Goal: Task Accomplishment & Management: Manage account settings

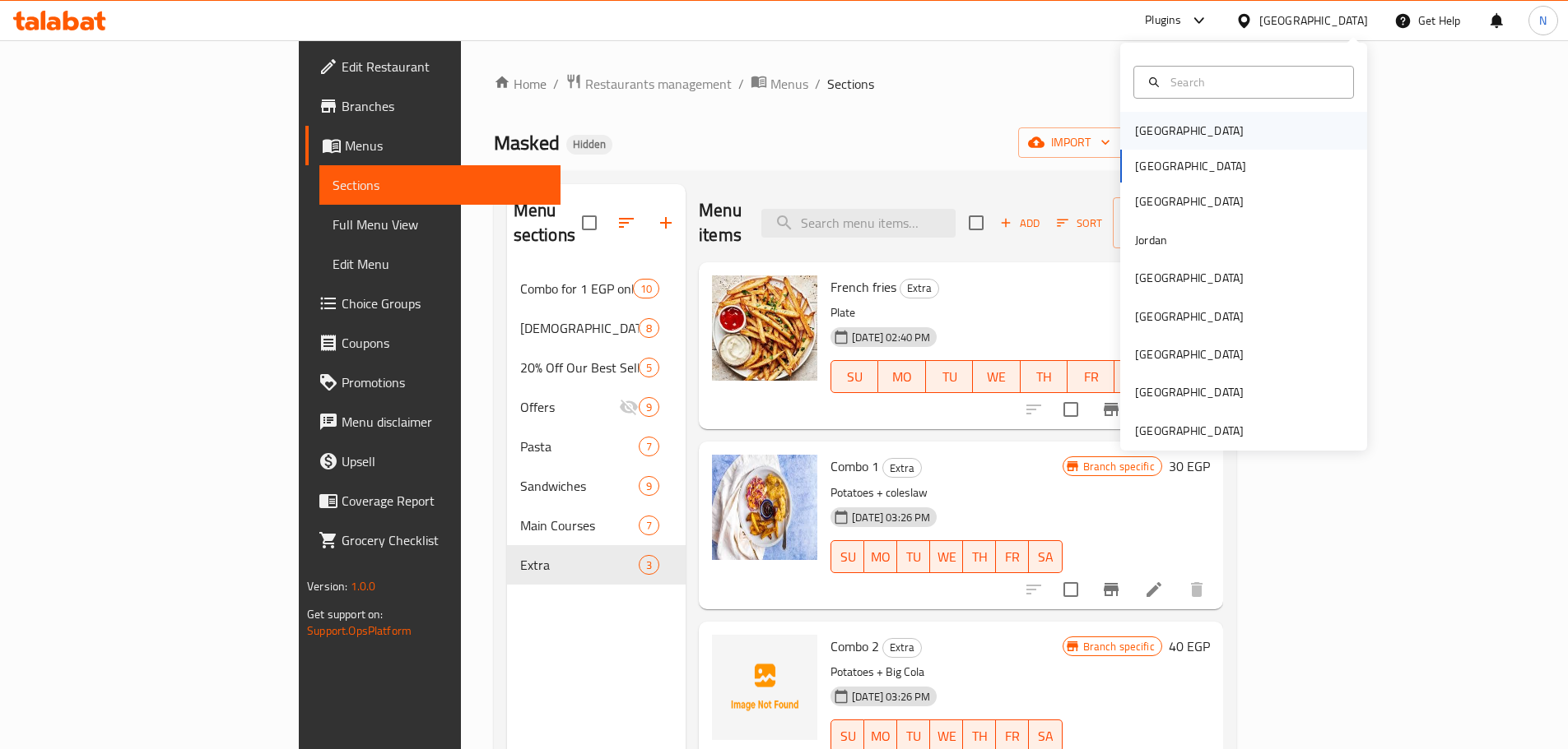
click at [1200, 128] on div "Bahrain" at bounding box center [1244, 131] width 247 height 38
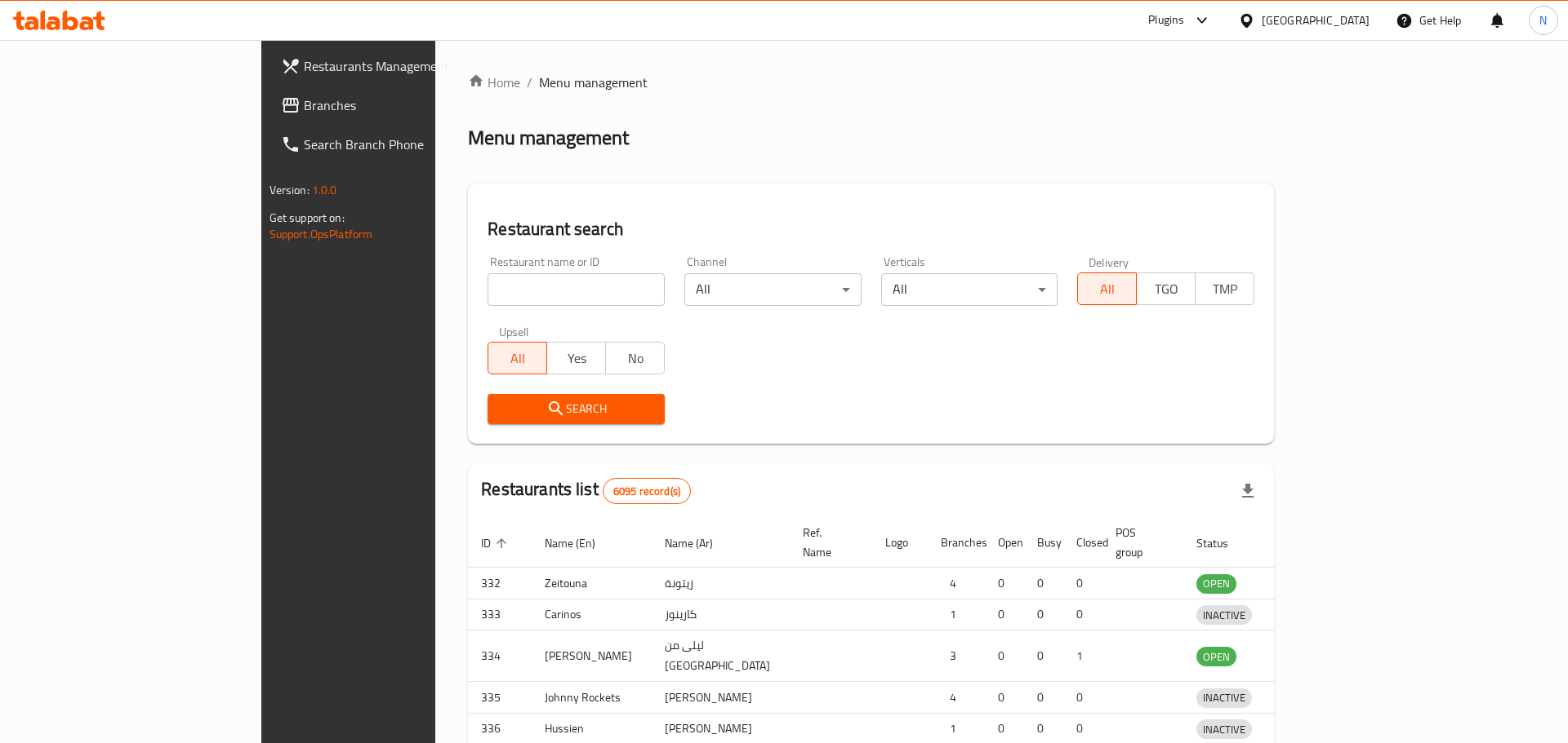
click at [1356, 19] on div at bounding box center [784, 372] width 1568 height 743
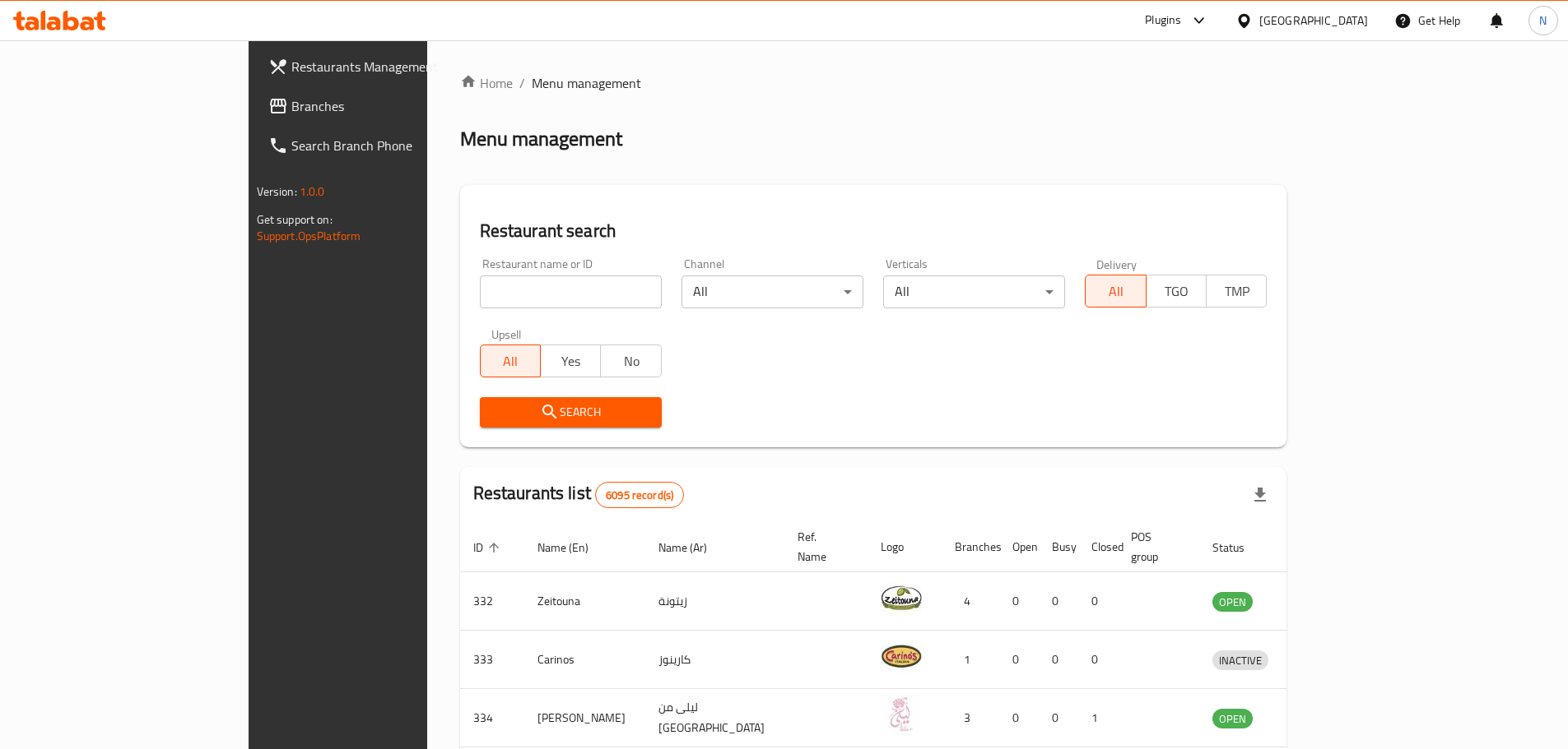
click at [1360, 22] on div "Bahrain" at bounding box center [1314, 21] width 109 height 18
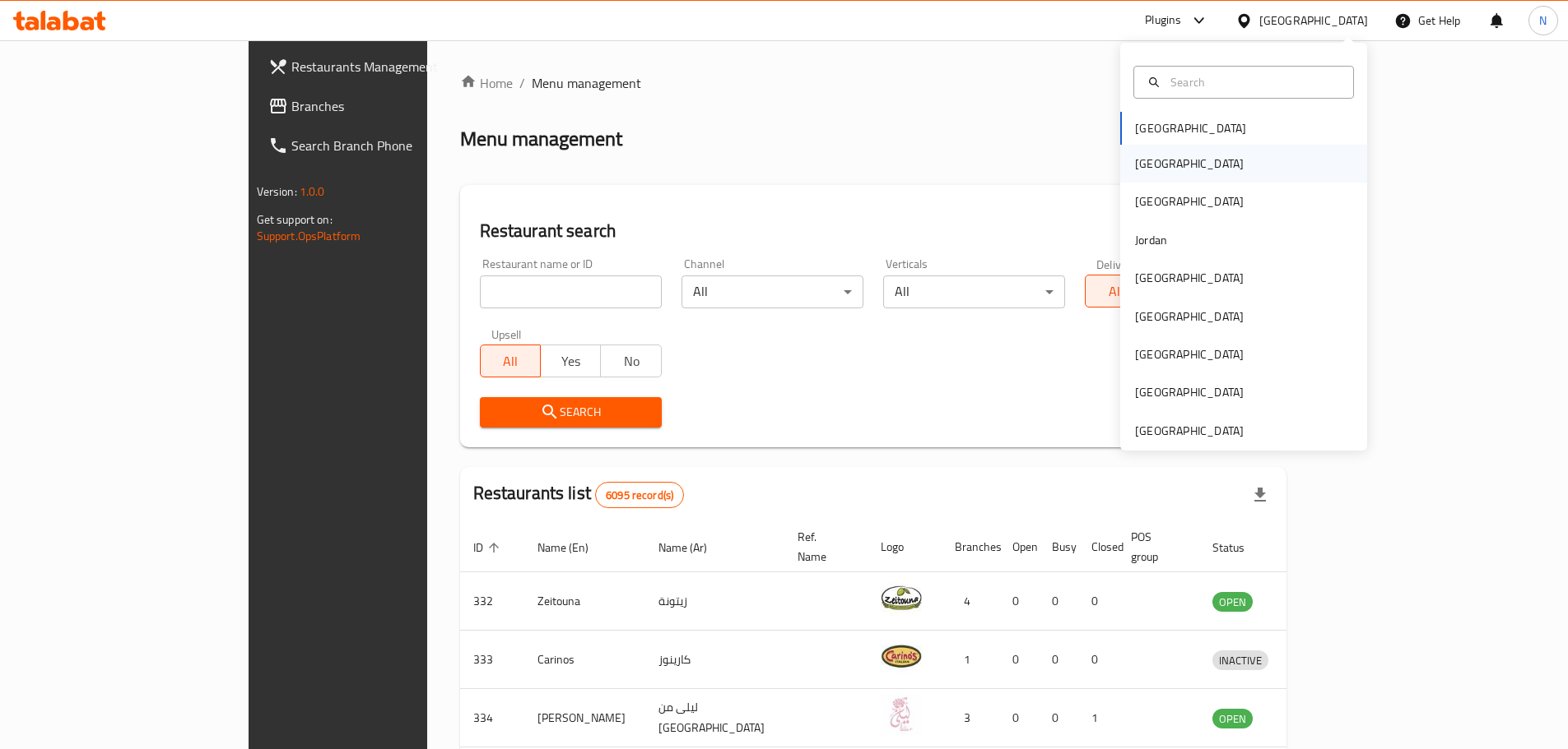
click at [1198, 162] on div "[GEOGRAPHIC_DATA]" at bounding box center [1244, 163] width 247 height 38
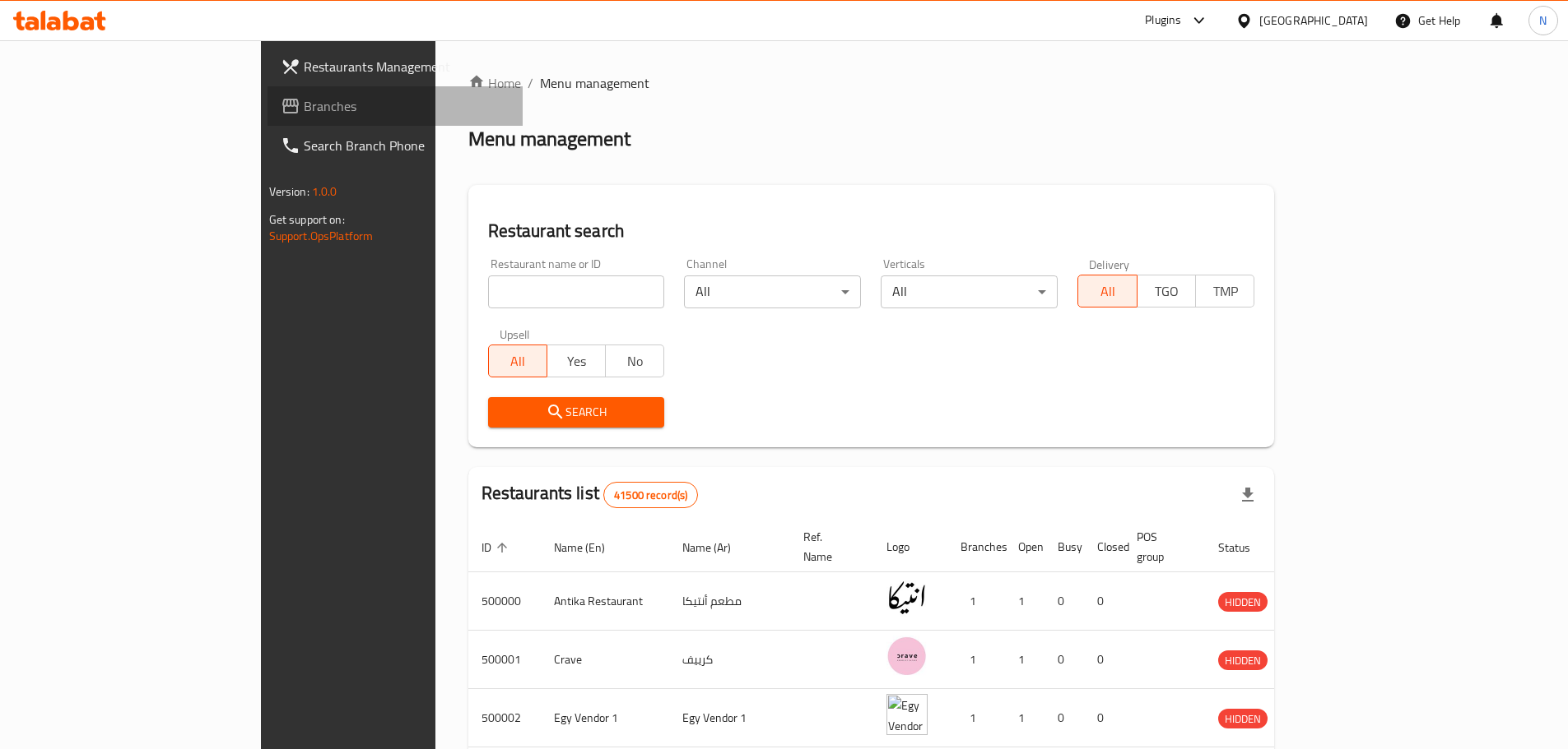
click at [268, 118] on link "Branches" at bounding box center [395, 106] width 255 height 40
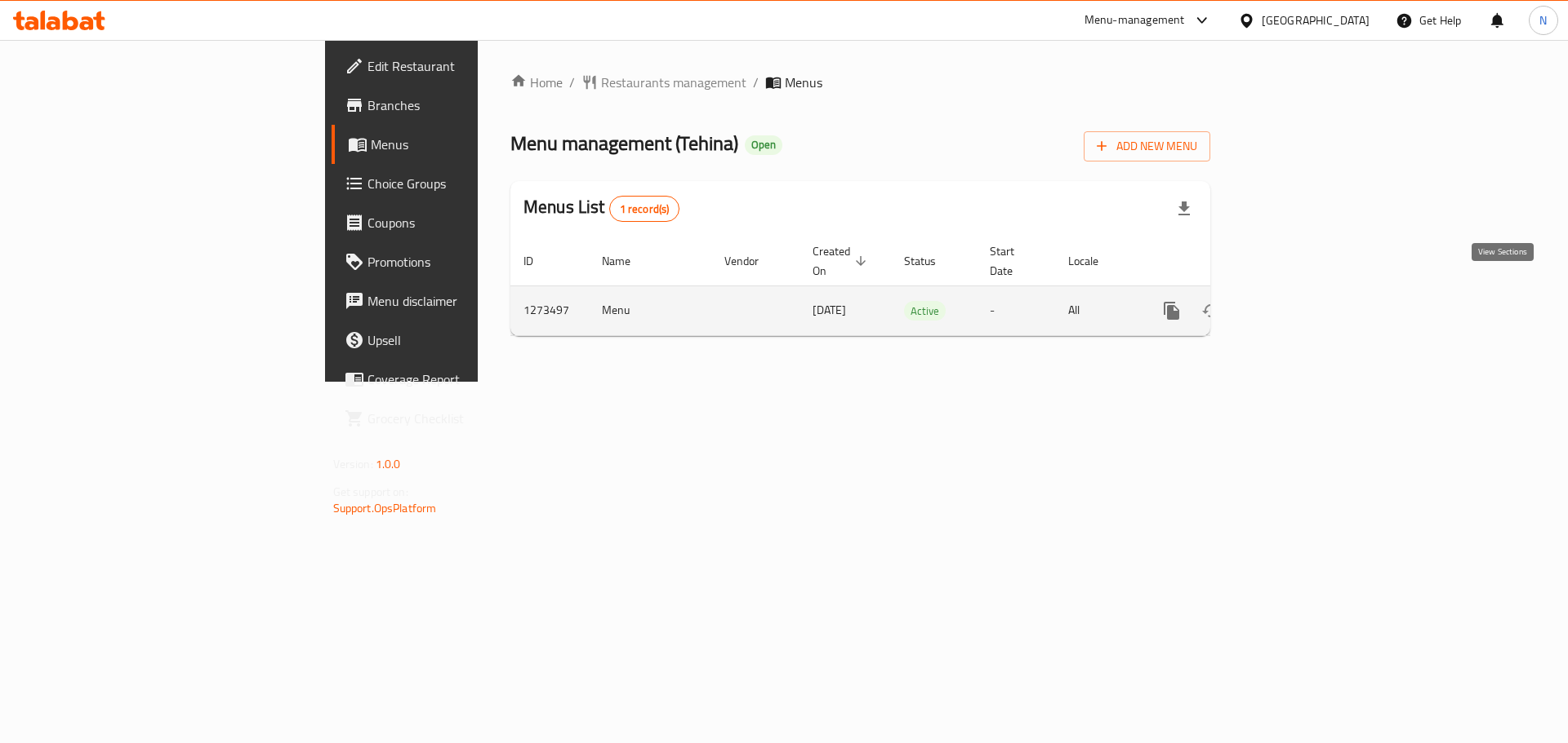
click at [1309, 291] on link "enhanced table" at bounding box center [1289, 310] width 39 height 39
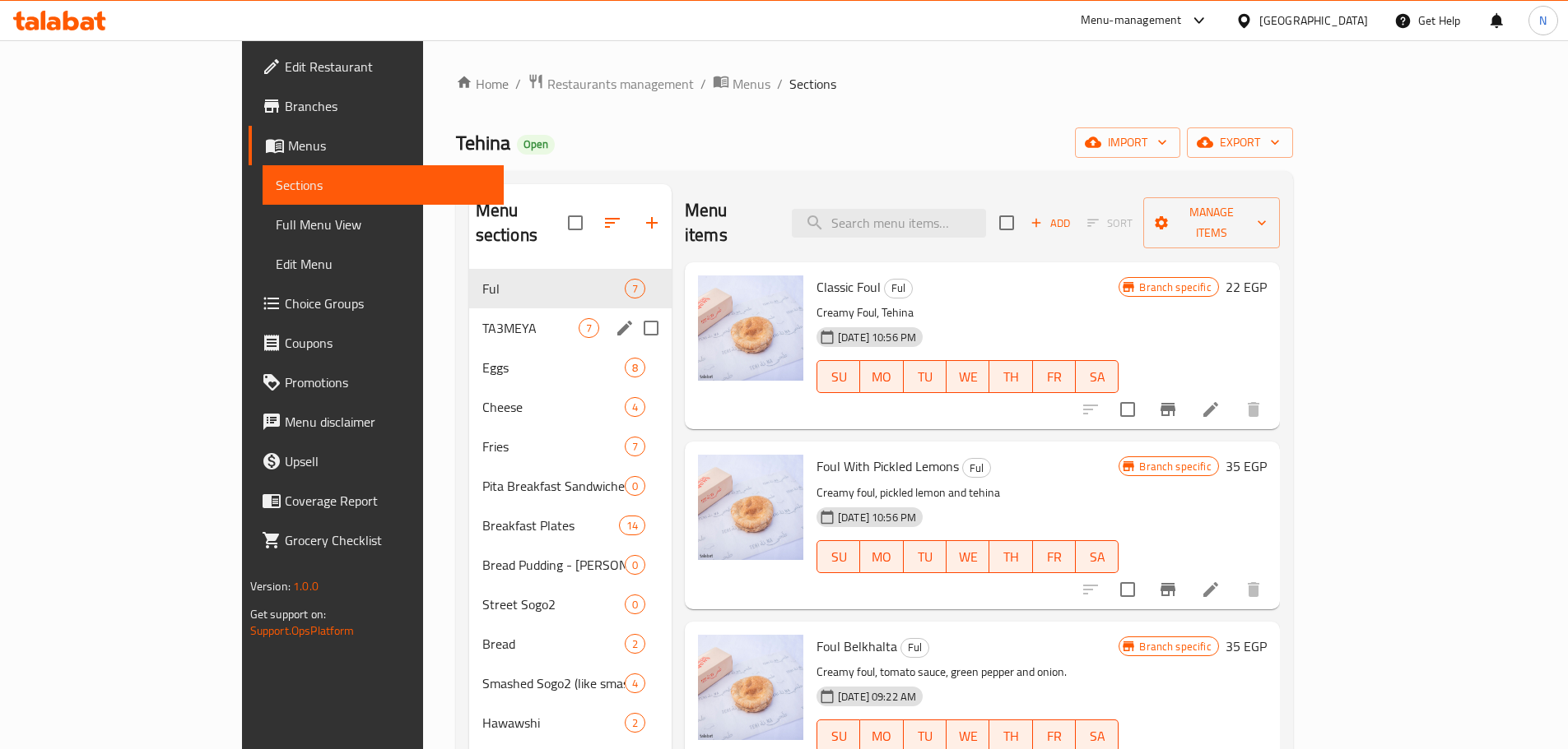
click at [470, 308] on div "TA3MEYA 7" at bounding box center [571, 328] width 203 height 40
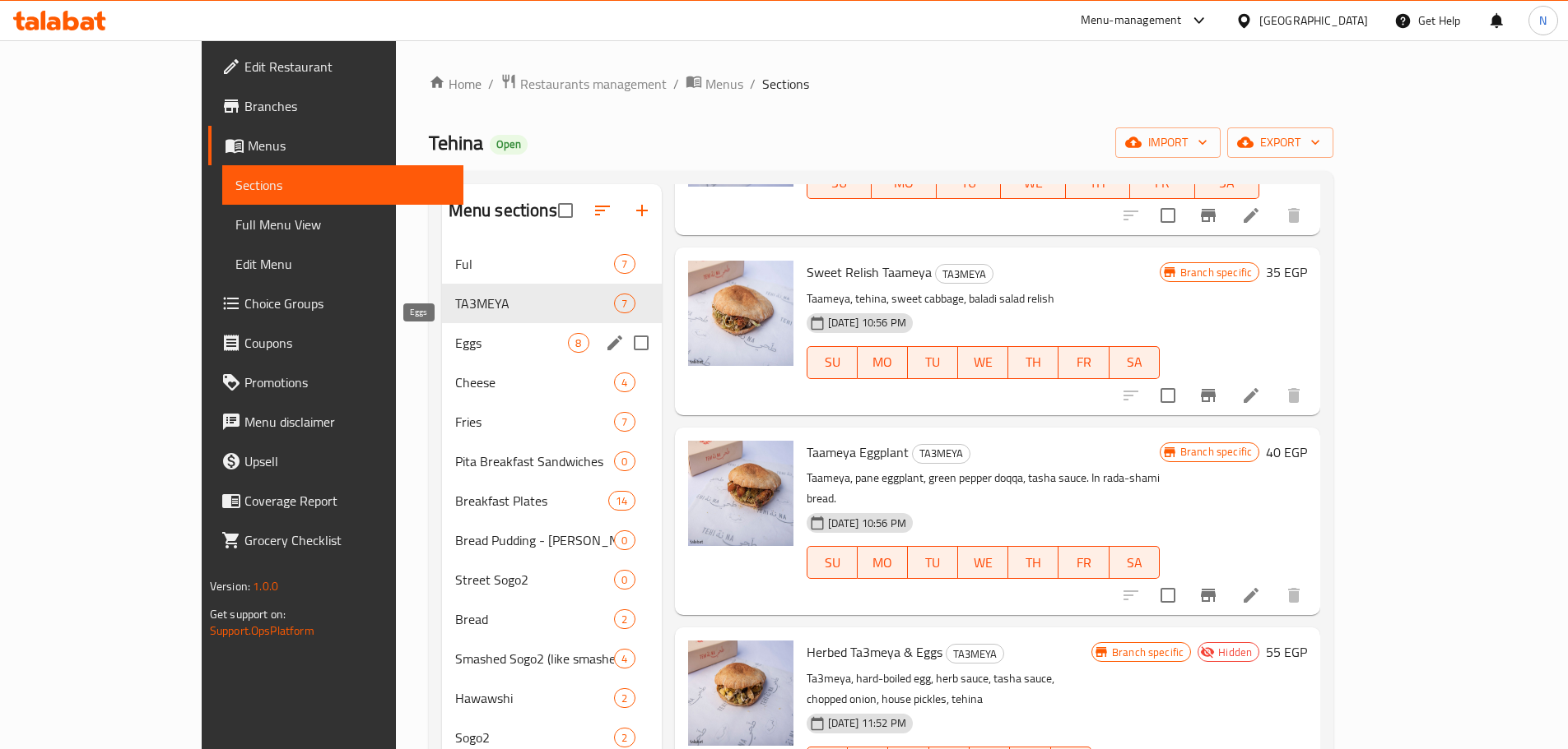
click at [455, 344] on span "Eggs" at bounding box center [511, 342] width 113 height 19
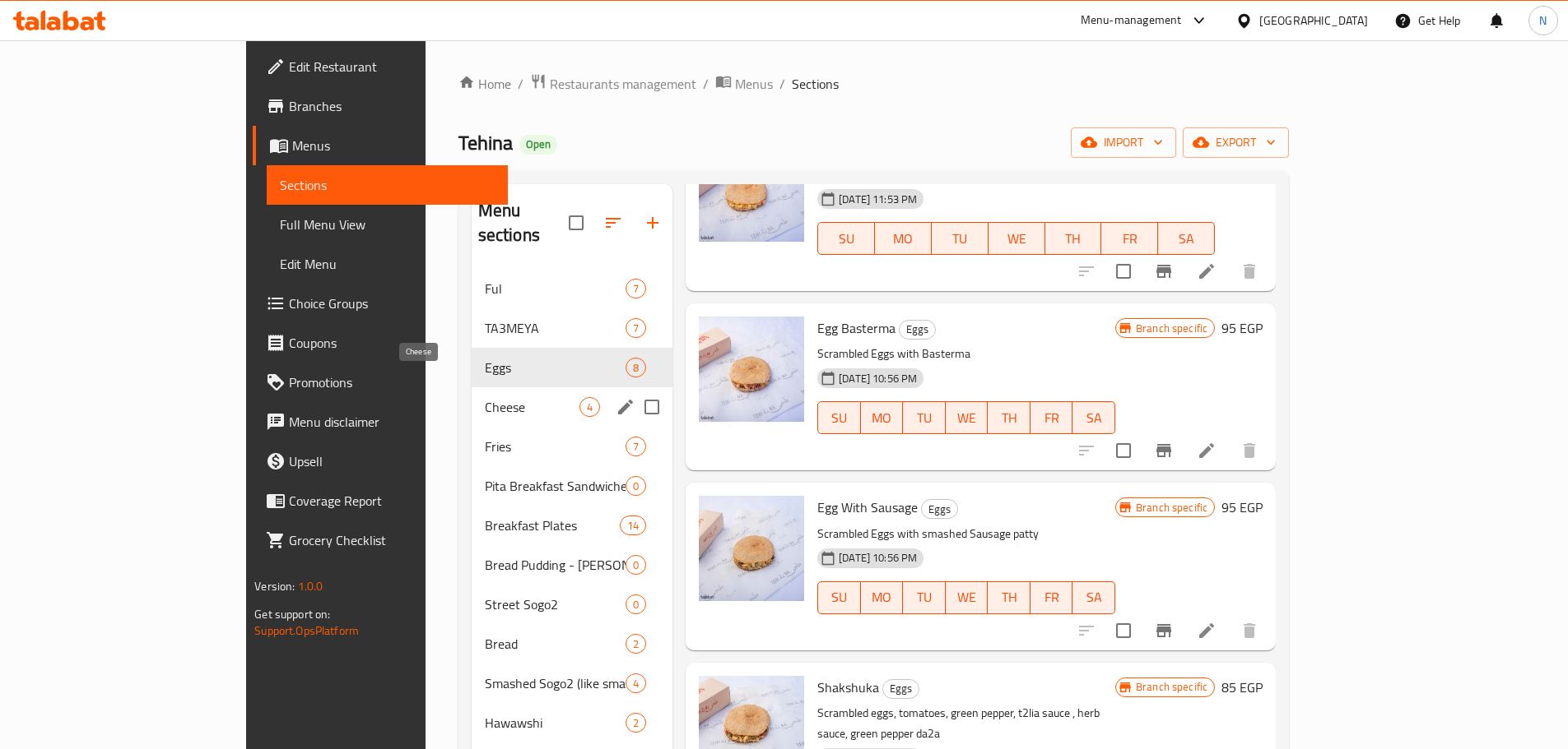
click at [485, 398] on span "Cheese" at bounding box center [532, 407] width 95 height 19
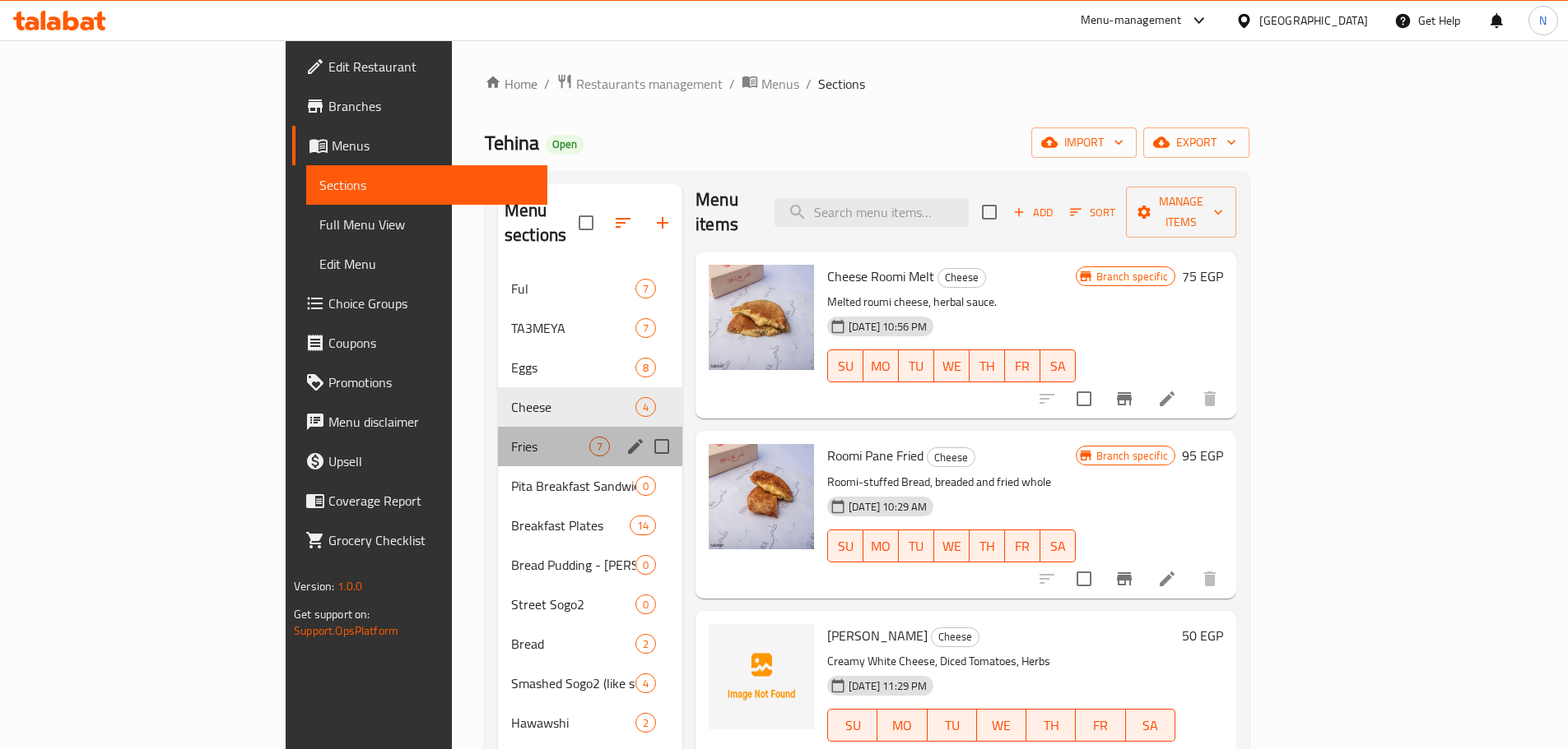
click at [498, 432] on div "Fries 7" at bounding box center [590, 446] width 184 height 40
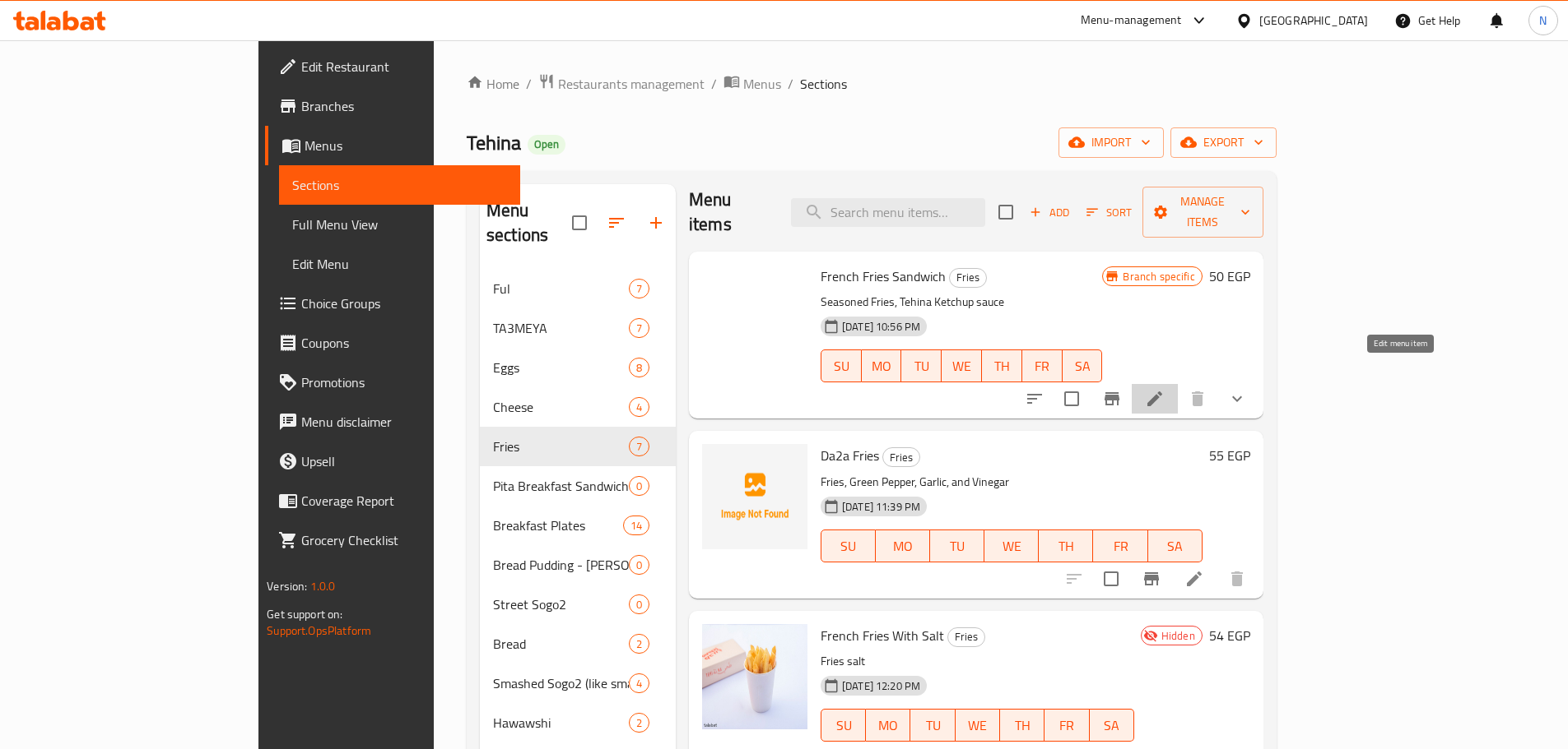
click at [1165, 389] on icon at bounding box center [1155, 398] width 19 height 19
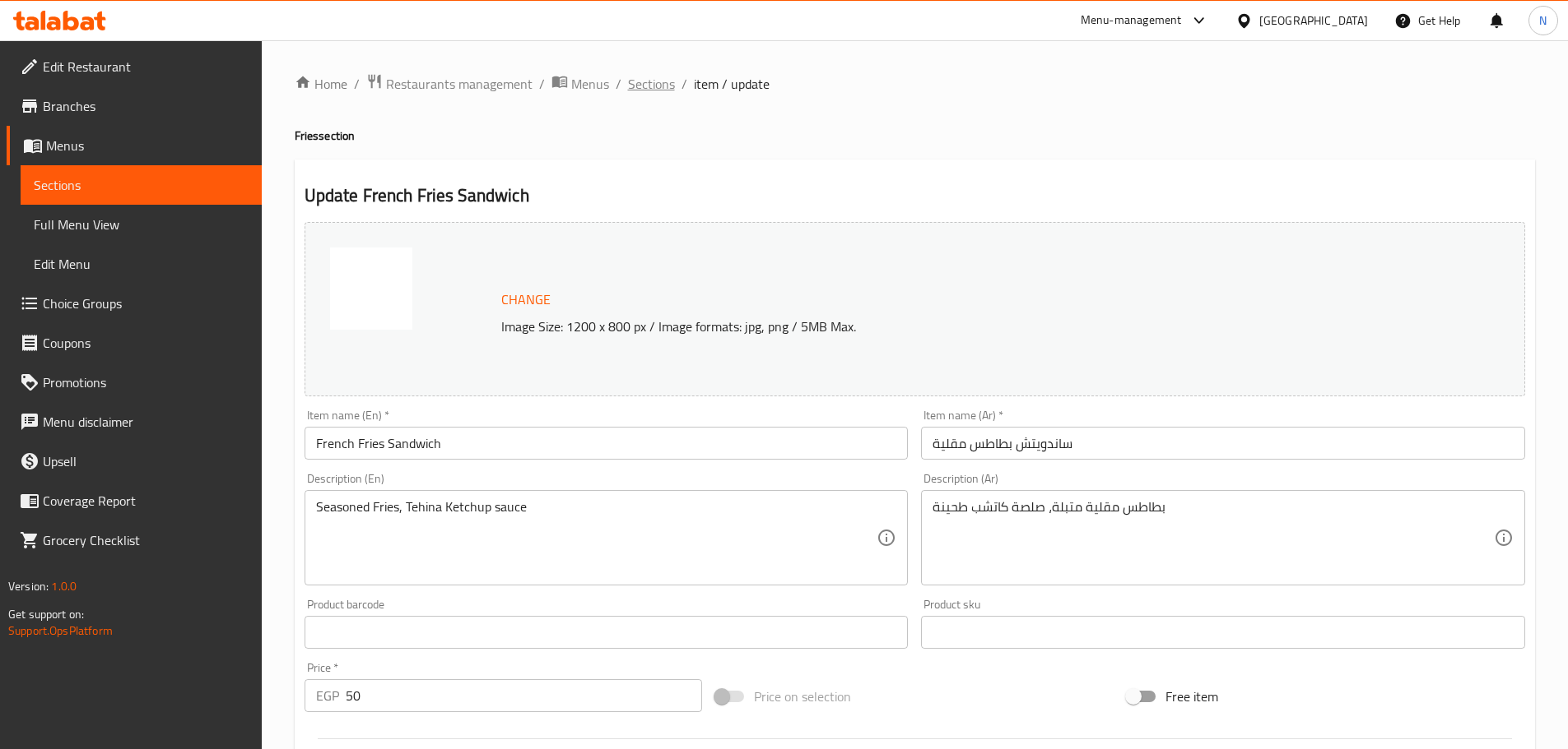
click at [650, 92] on span "Sections" at bounding box center [651, 83] width 47 height 19
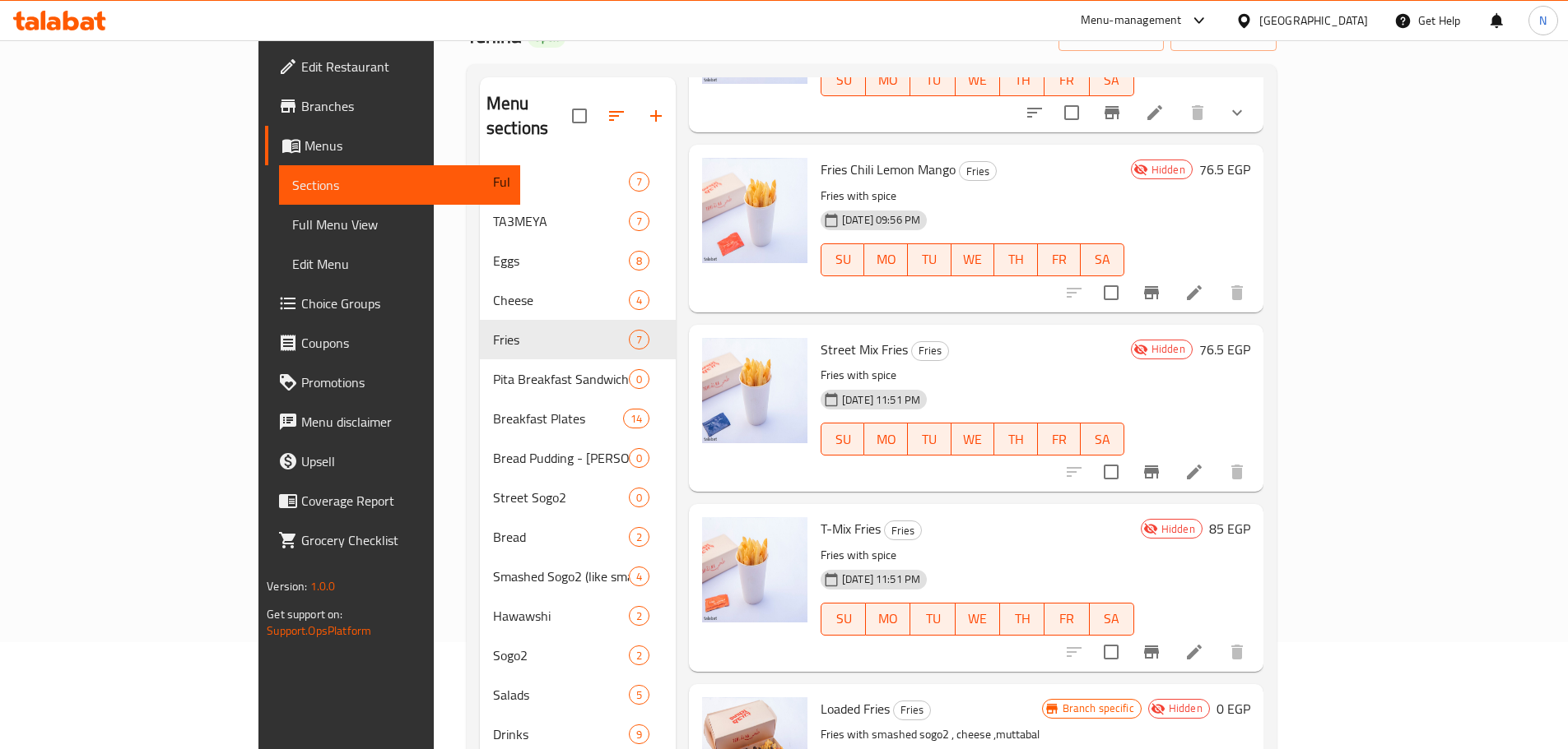
scroll to position [230, 0]
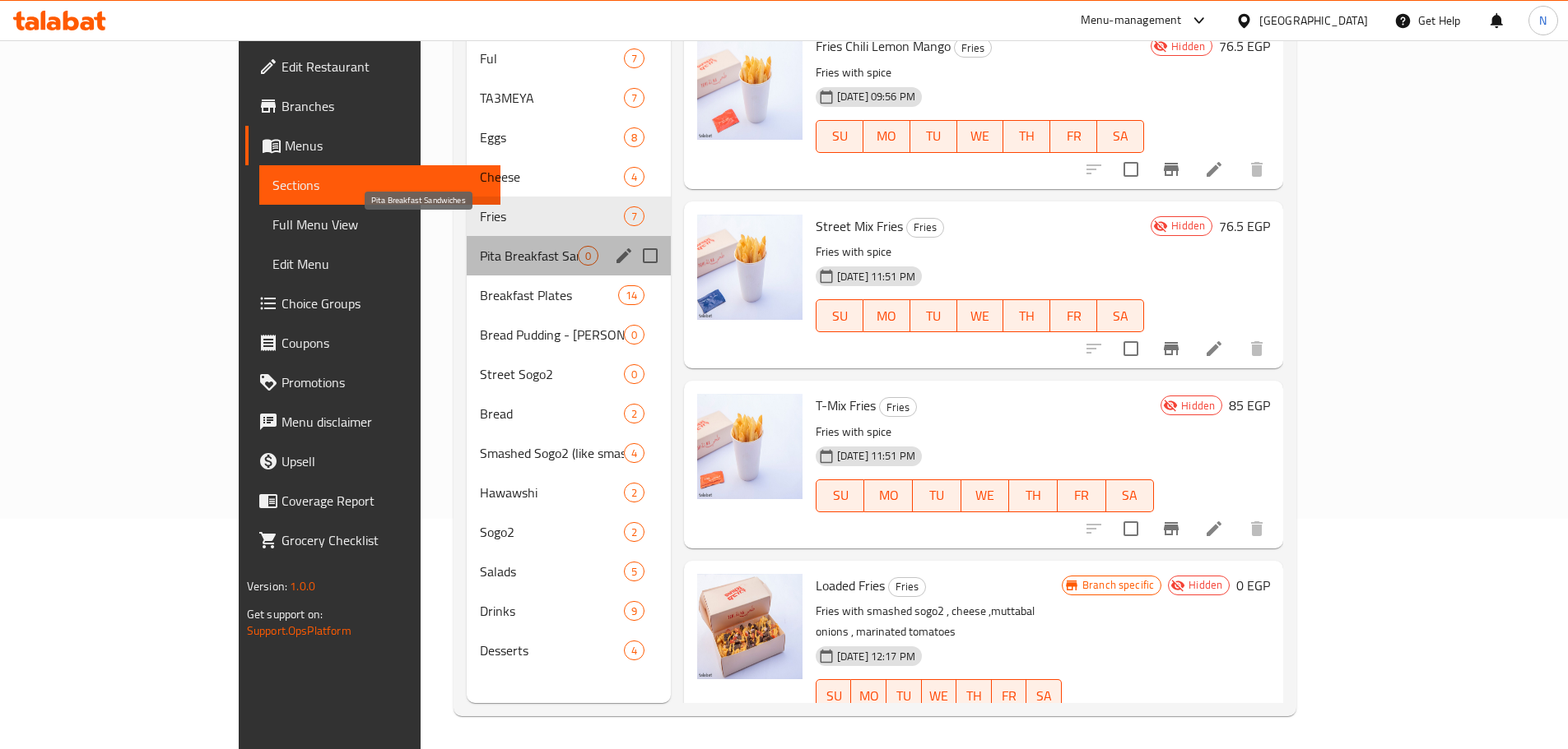
click at [480, 246] on span "Pita Breakfast Sandwiches" at bounding box center [528, 255] width 98 height 19
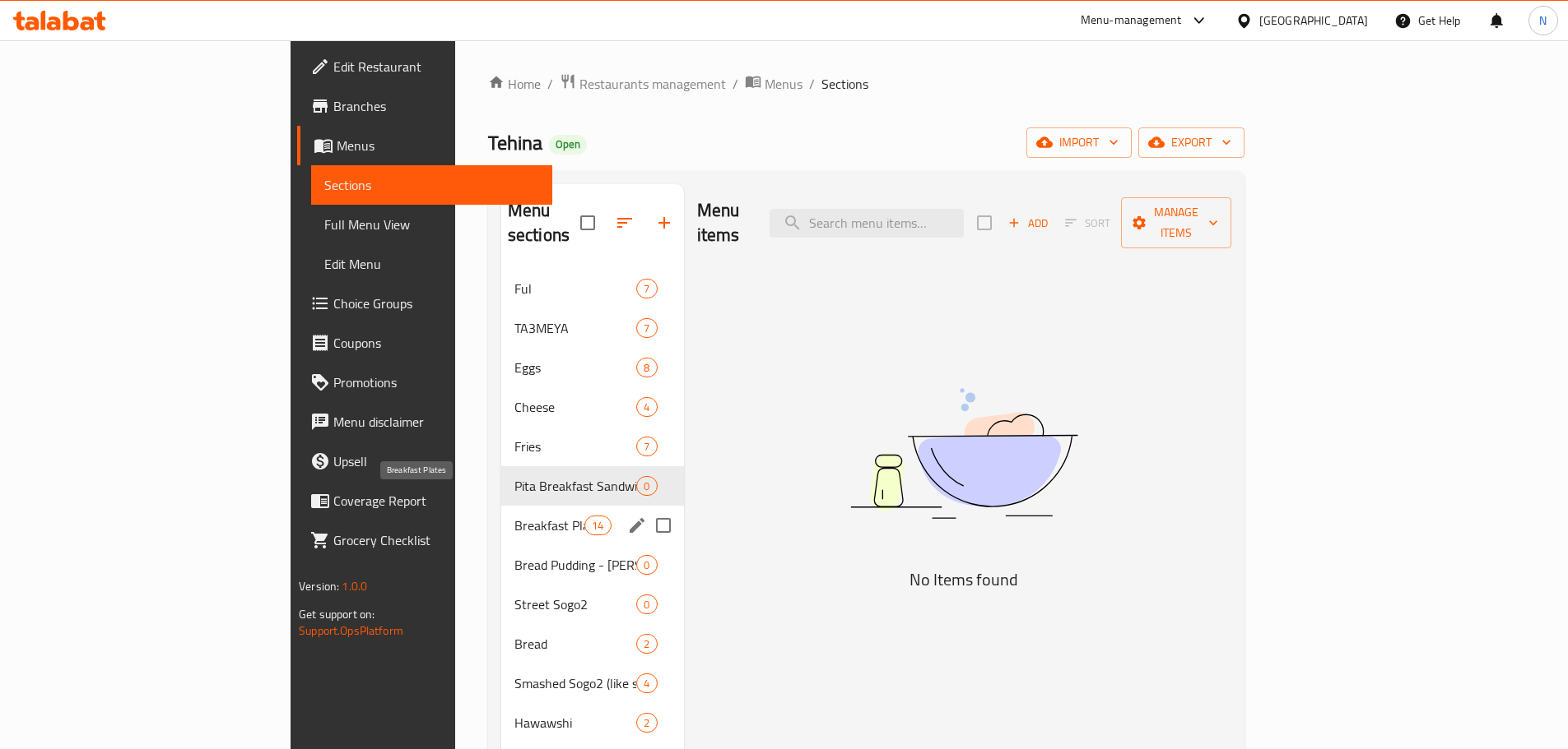
click at [515, 516] on span "Breakfast Plates" at bounding box center [550, 525] width 70 height 19
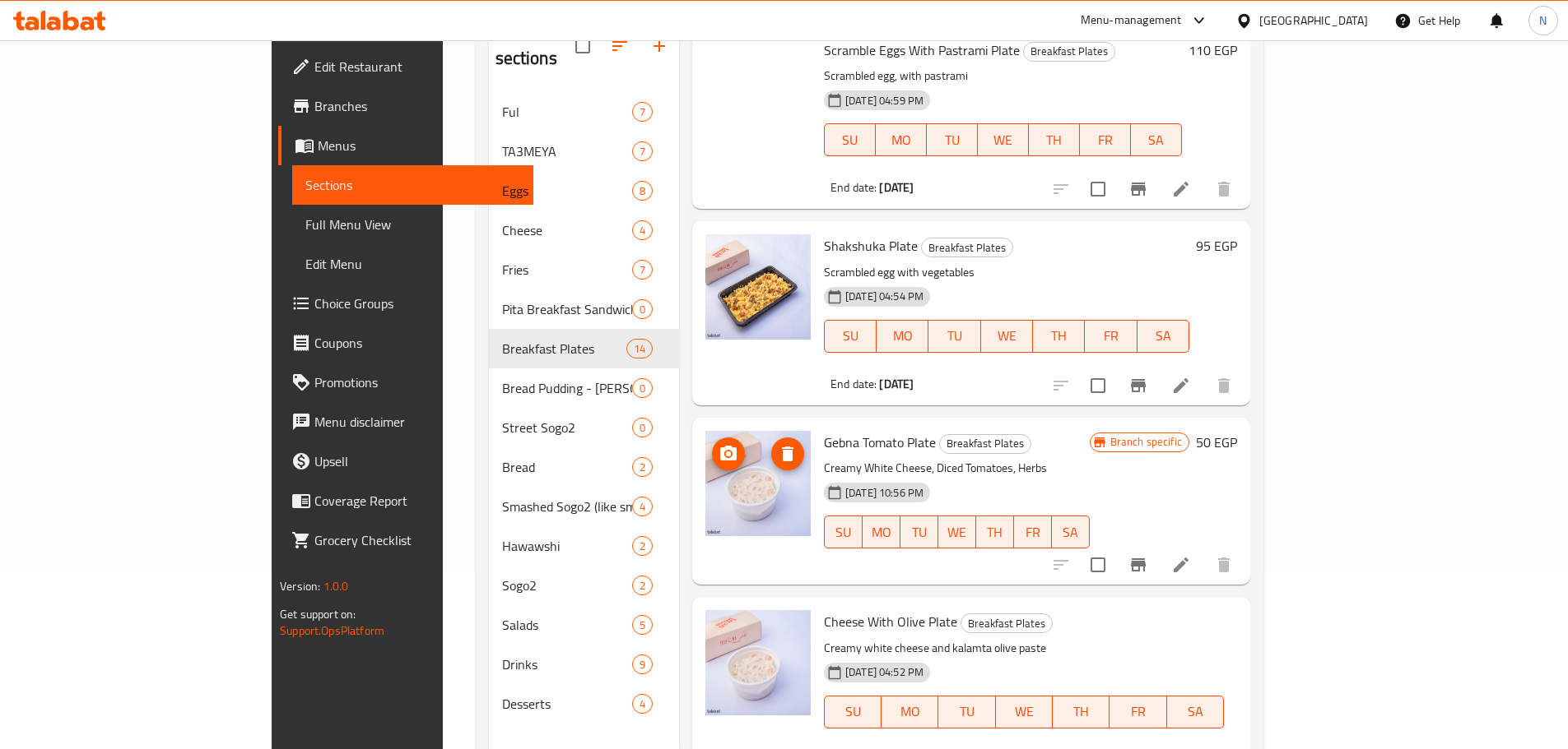
scroll to position [230, 0]
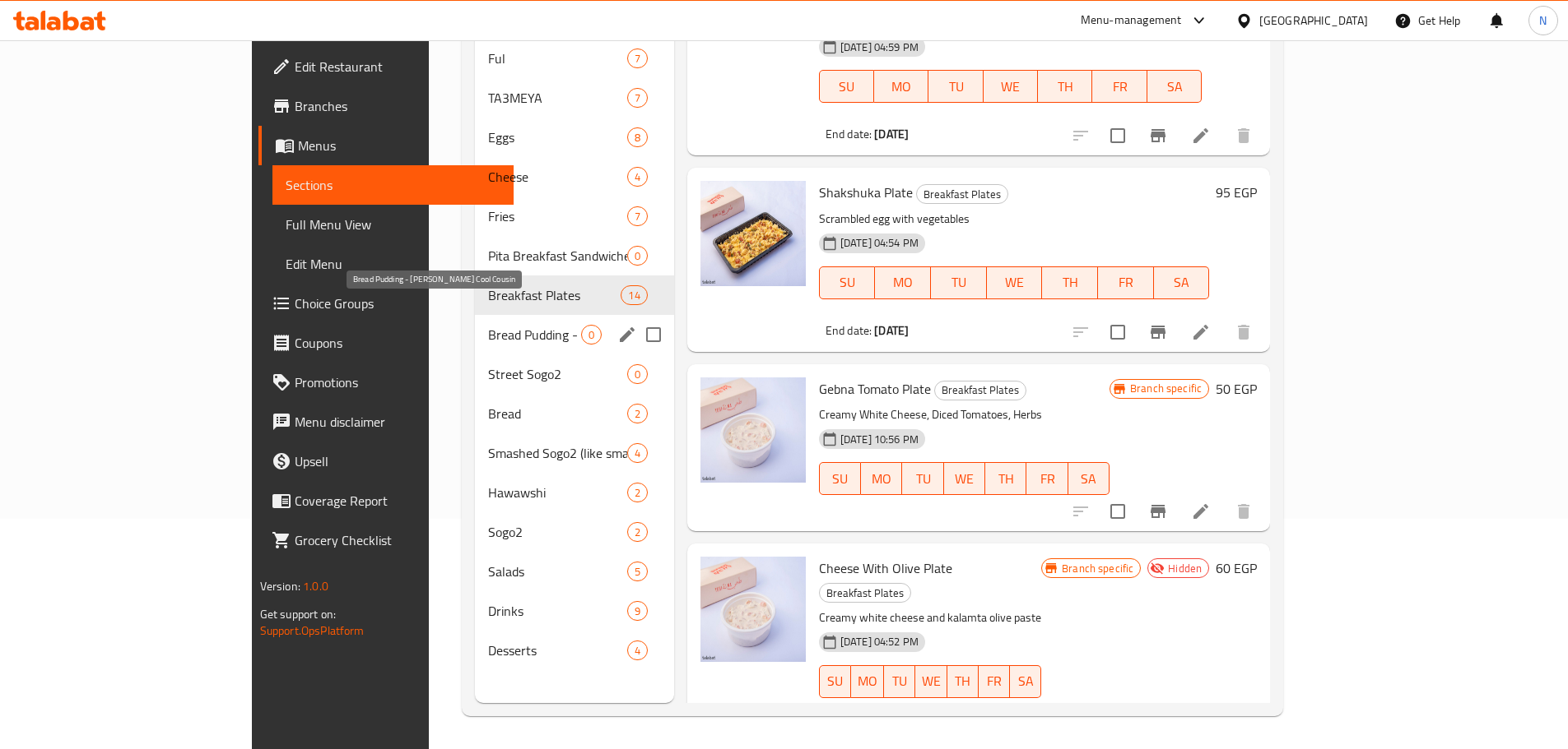
click at [488, 325] on span "Bread Pudding - [PERSON_NAME] Cool Cousin" at bounding box center [534, 334] width 92 height 19
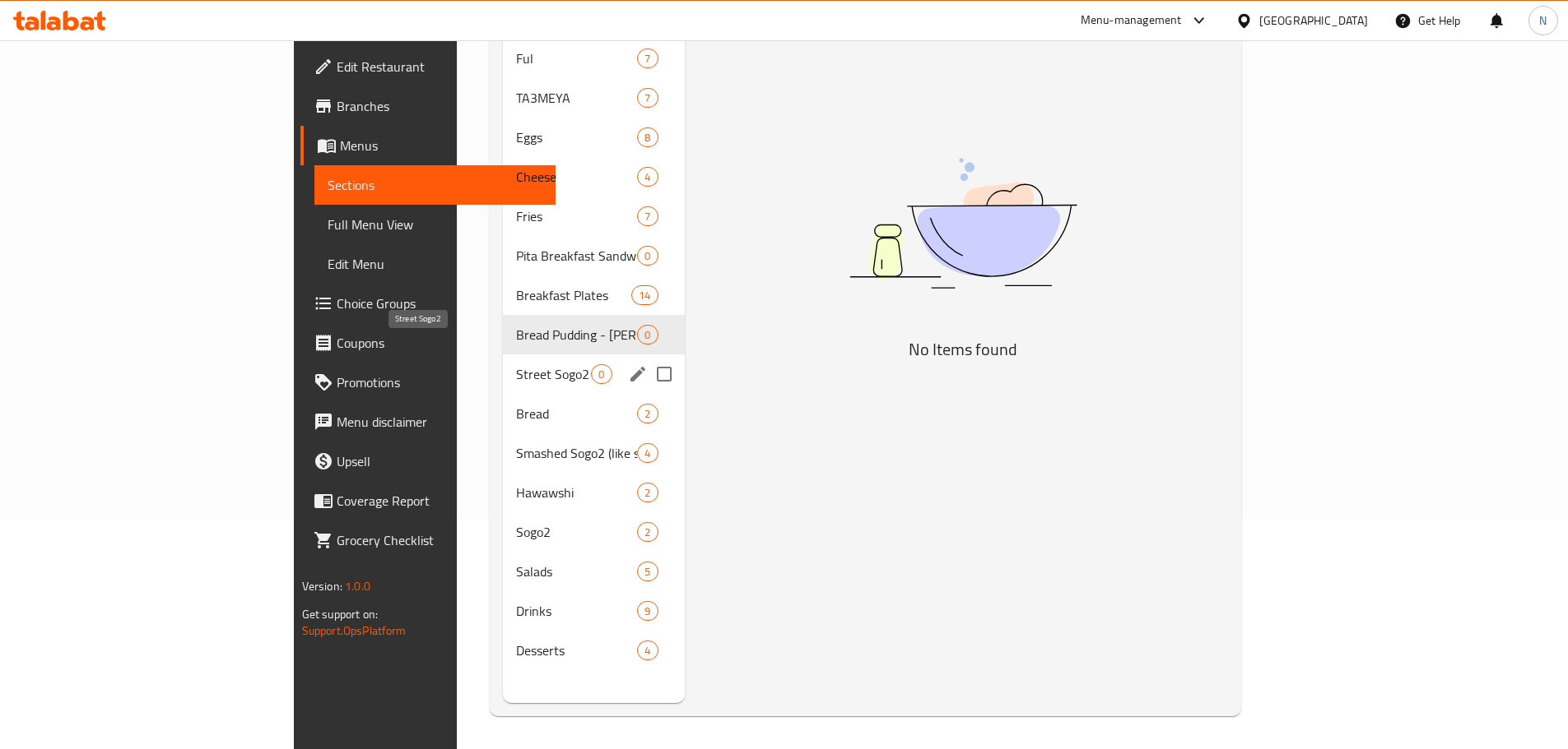
click at [517, 364] on span "Street Sogo2" at bounding box center [553, 374] width 75 height 19
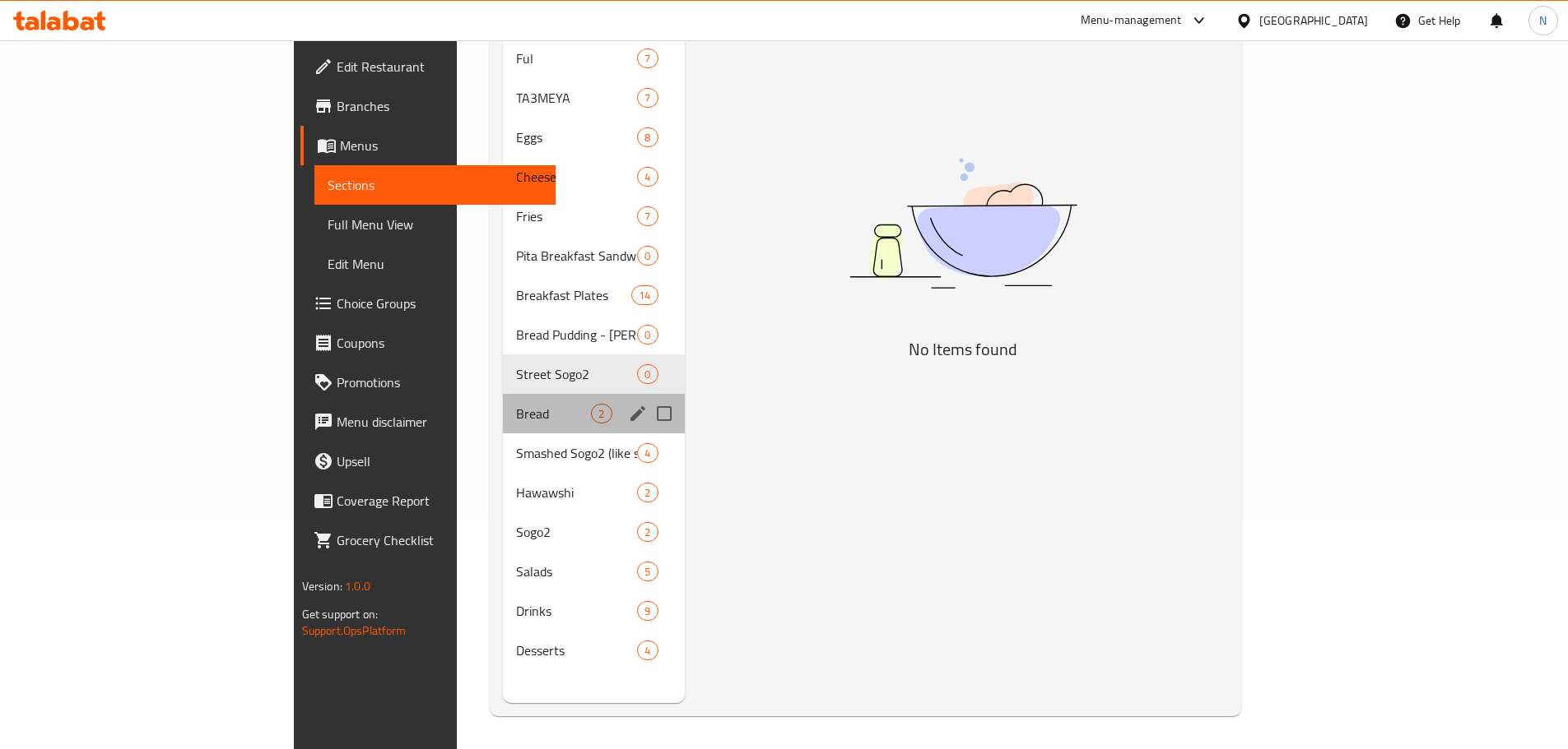
click at [503, 405] on div "Bread 2" at bounding box center [593, 413] width 181 height 40
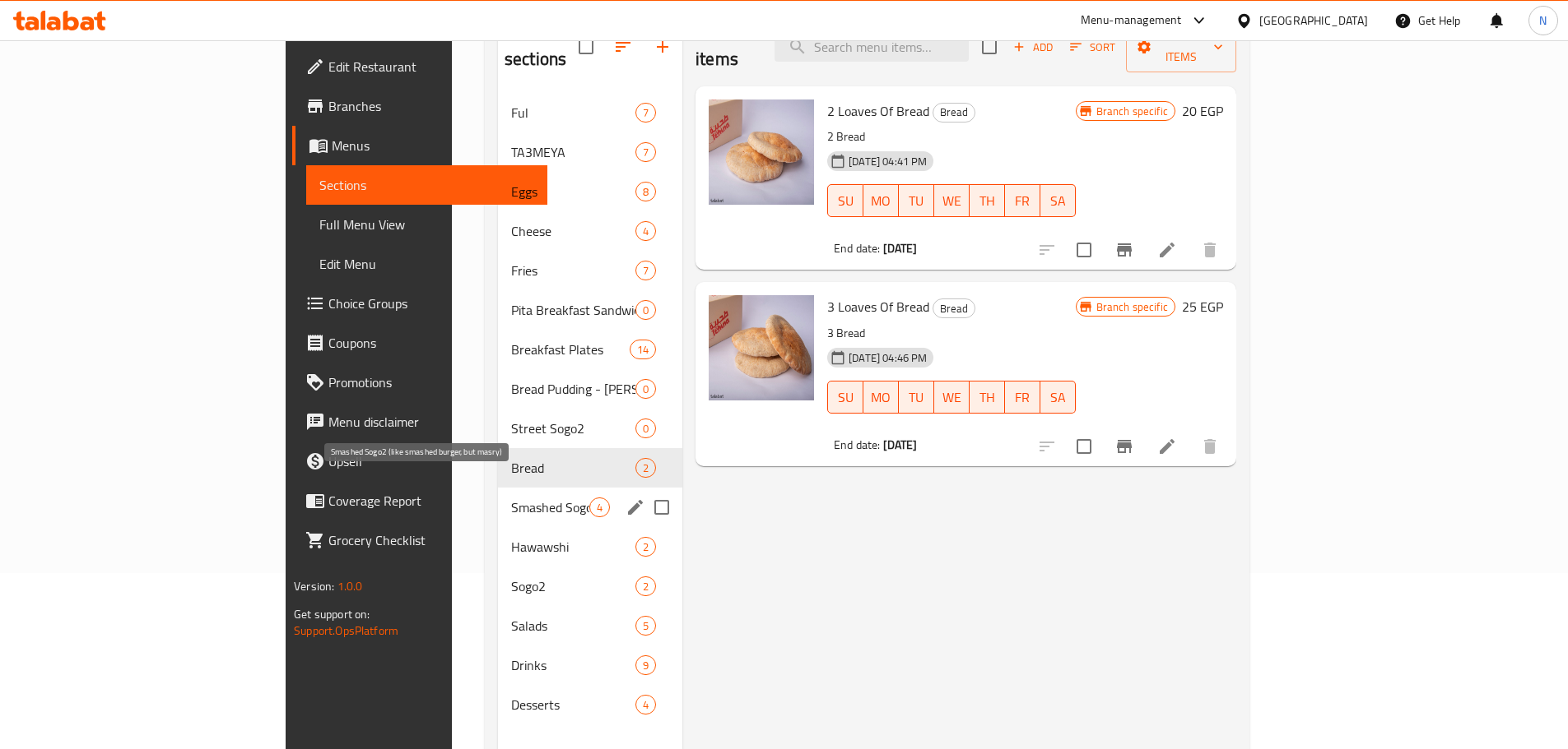
scroll to position [230, 0]
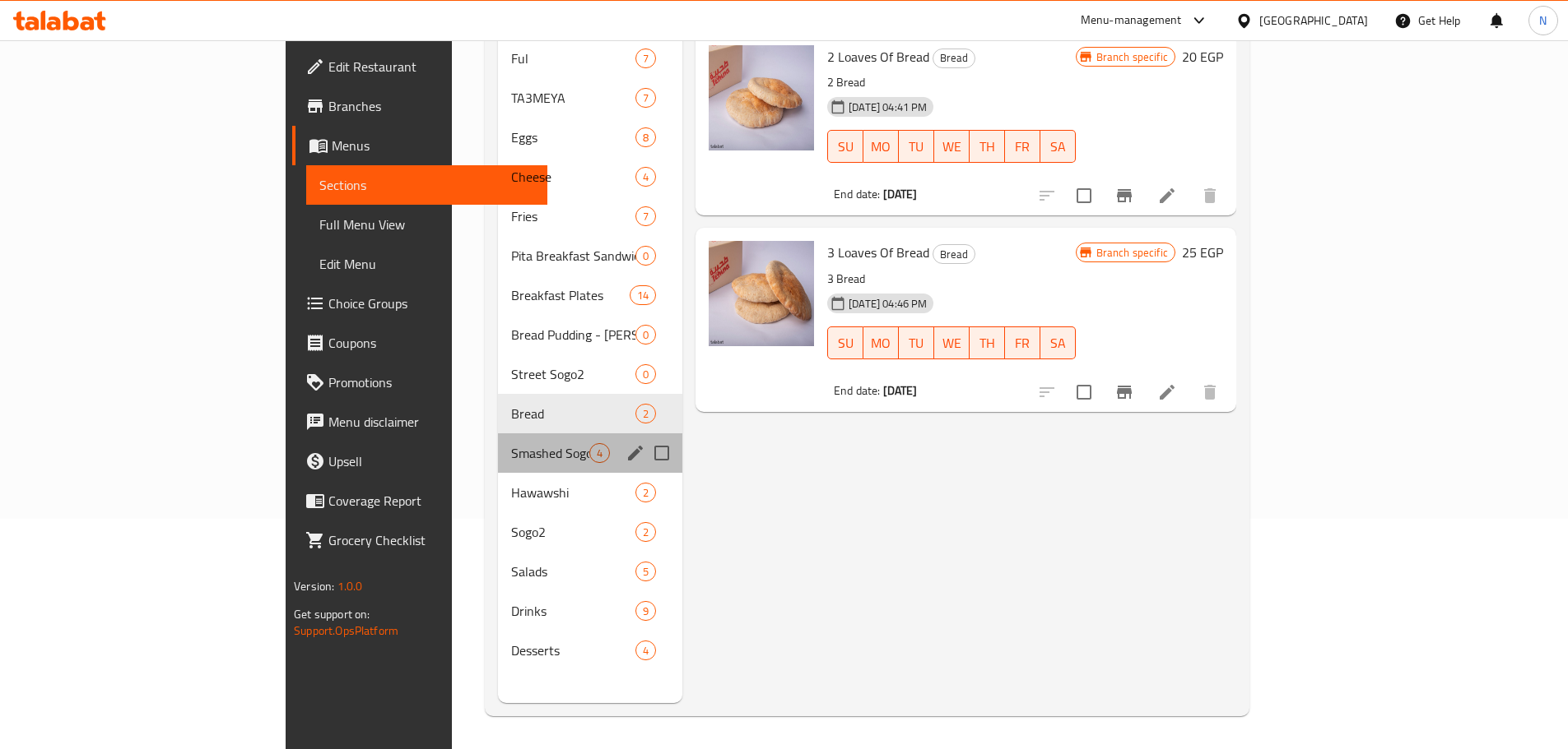
click at [498, 433] on div "Smashed Sogo2 (like smashed burger, but masry) 4" at bounding box center [590, 453] width 184 height 40
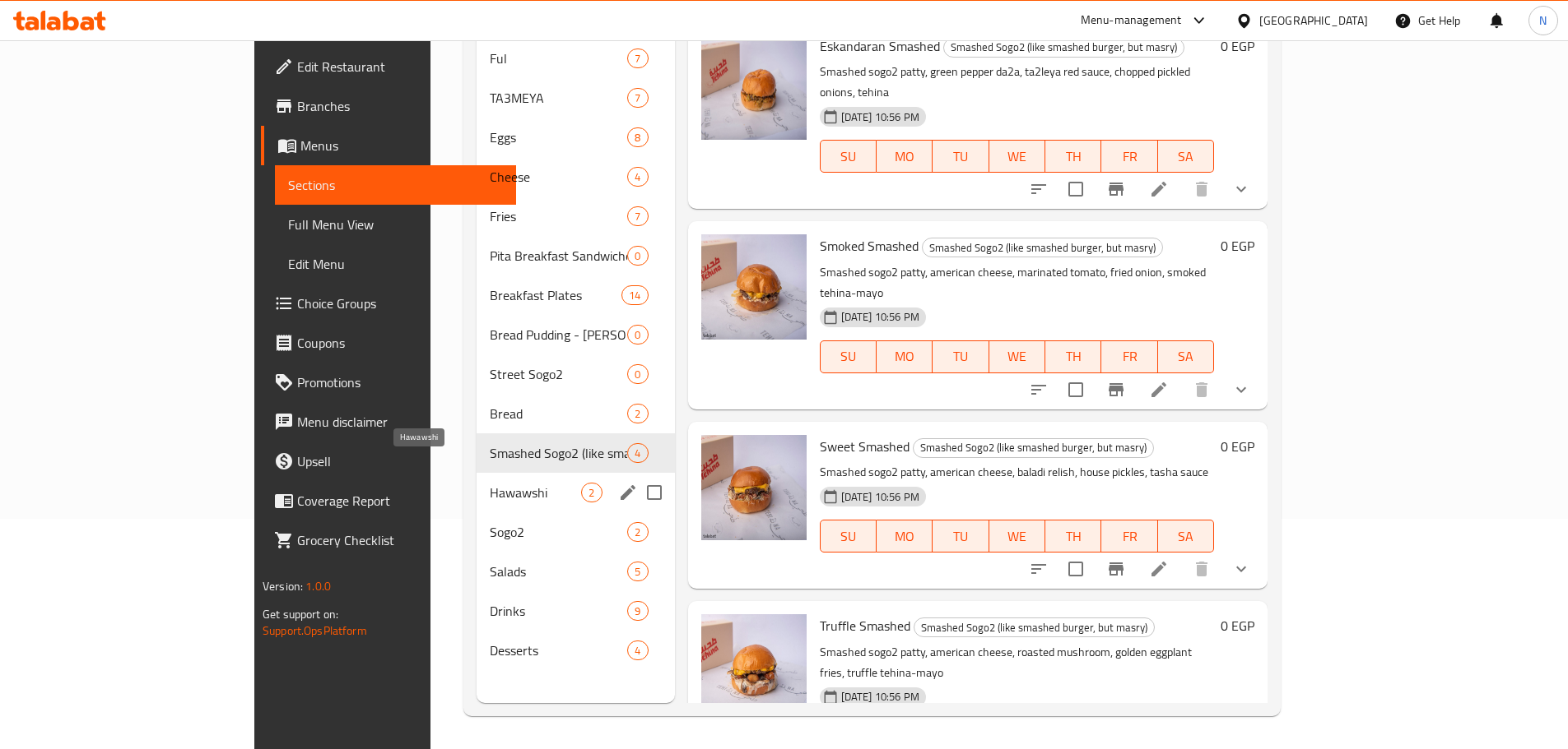
click at [490, 483] on span "Hawawshi" at bounding box center [535, 492] width 91 height 19
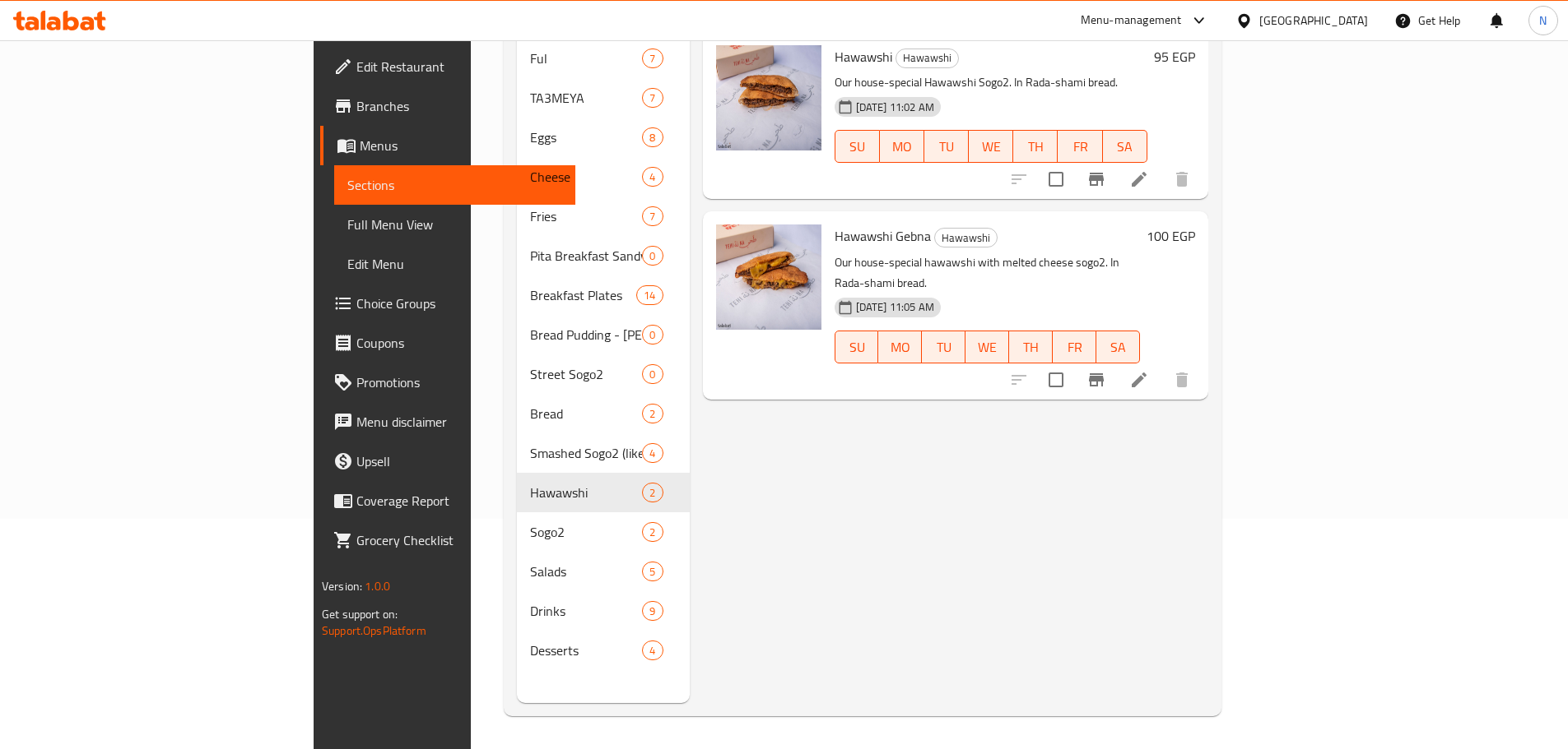
scroll to position [203, 0]
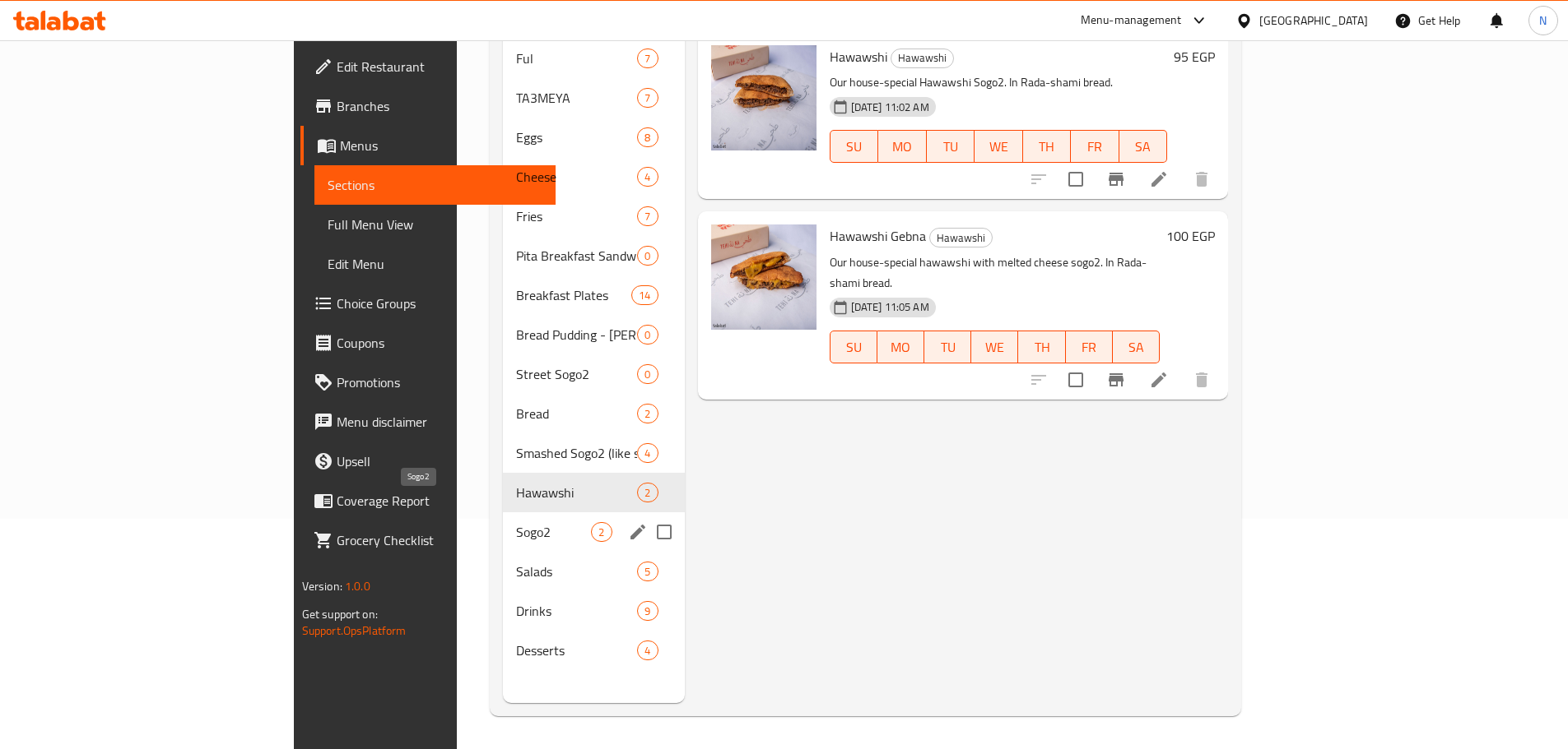
click at [517, 523] on span "Sogo2" at bounding box center [553, 532] width 75 height 19
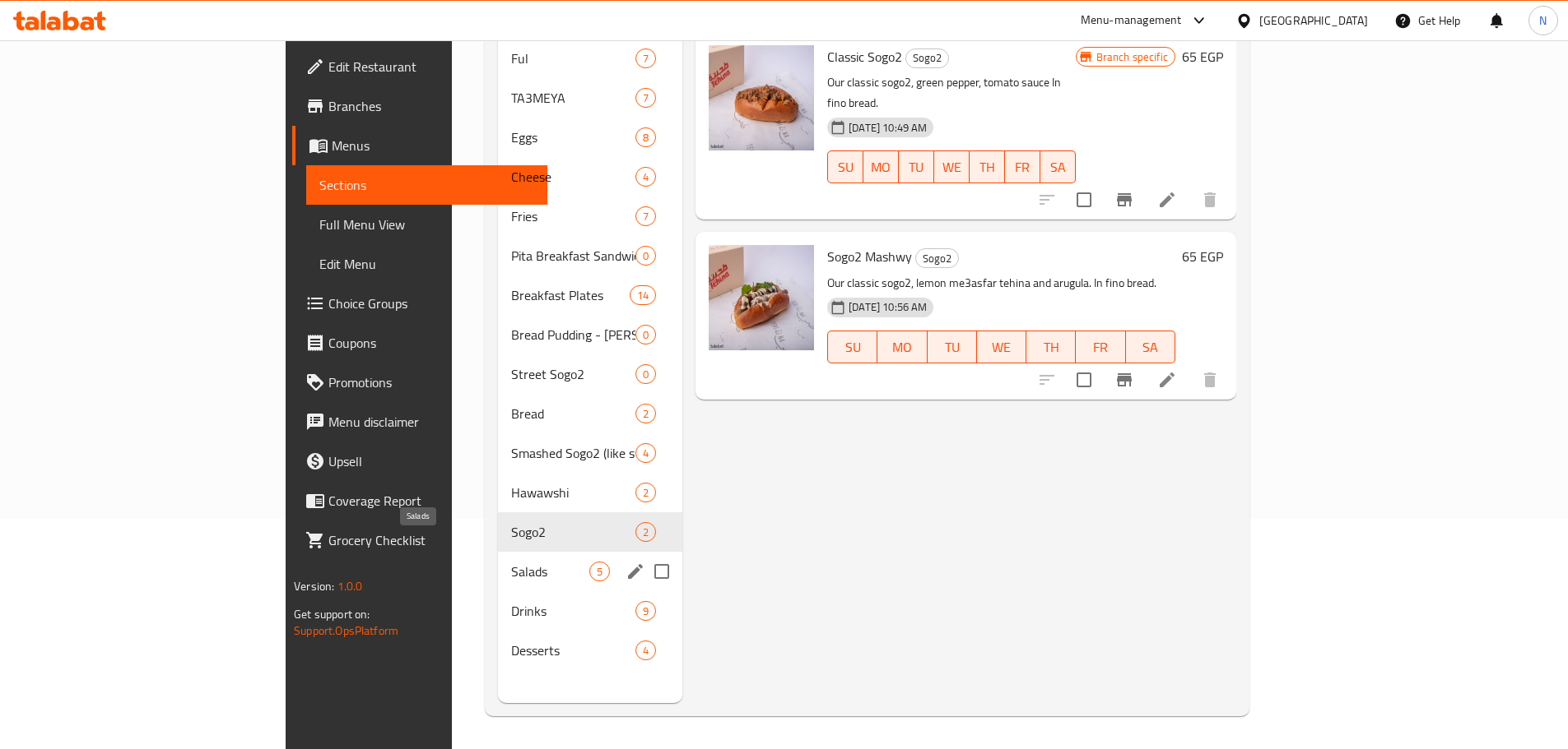
click at [511, 562] on span "Salads" at bounding box center [550, 571] width 78 height 19
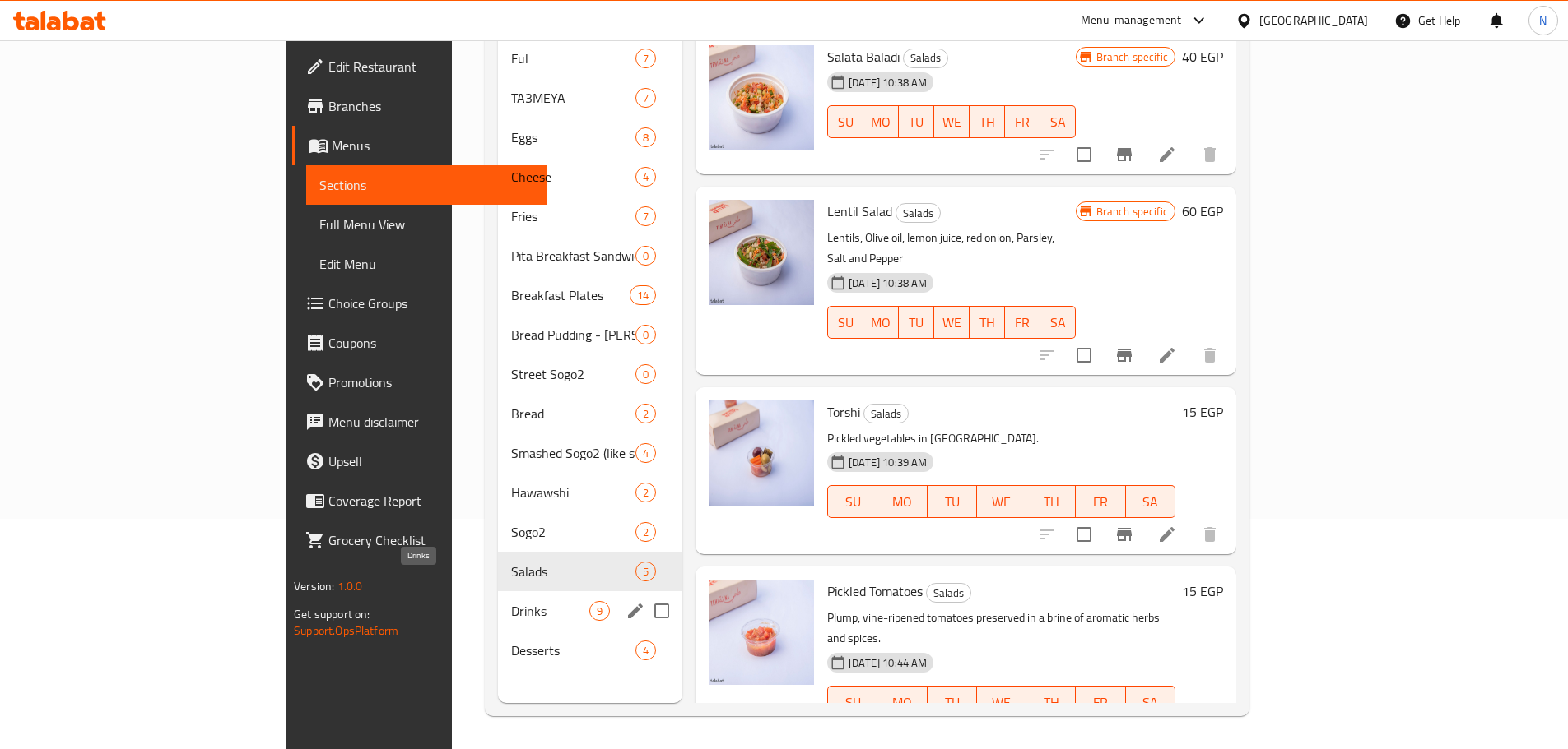
click at [511, 602] on span "Drinks" at bounding box center [550, 611] width 78 height 19
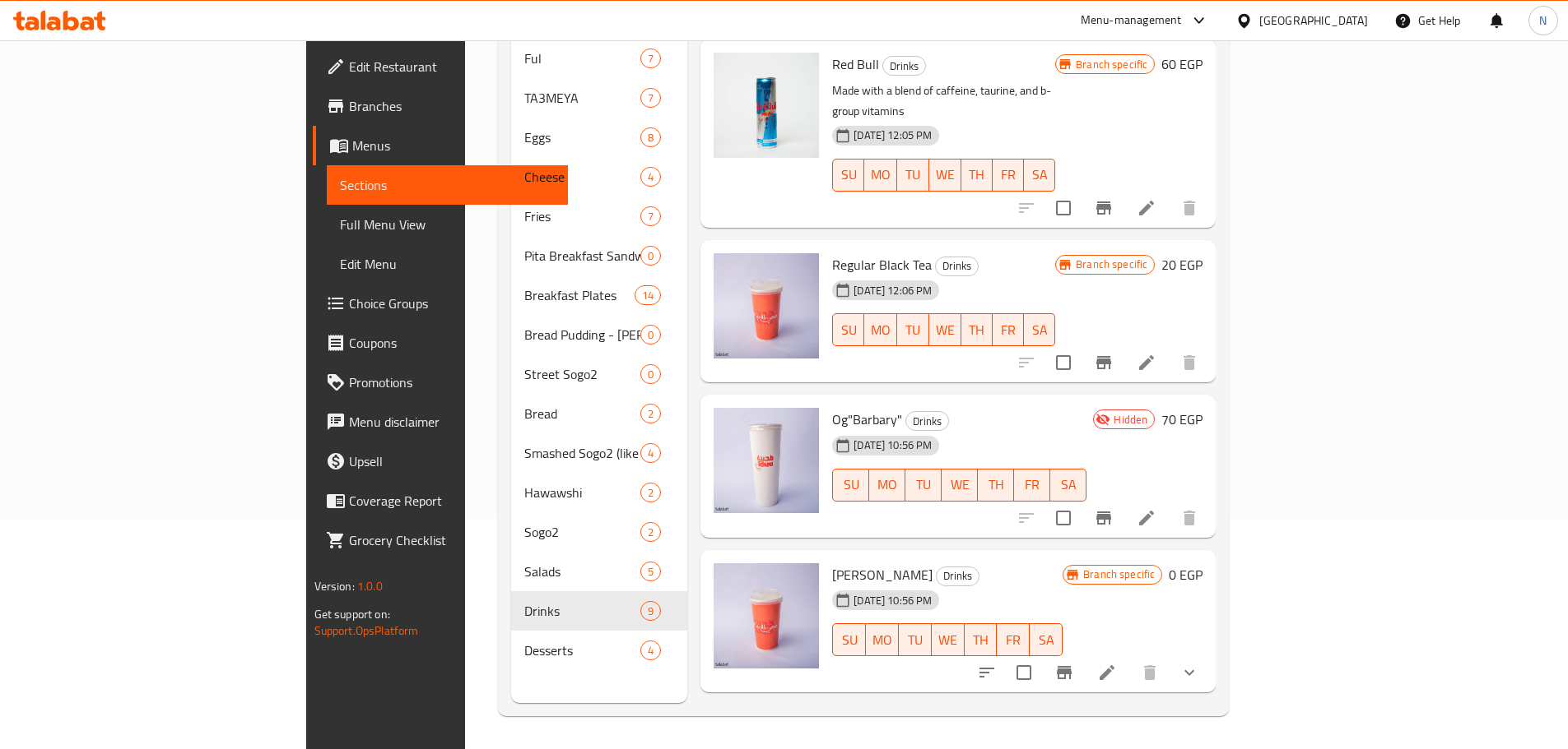
scroll to position [737, 0]
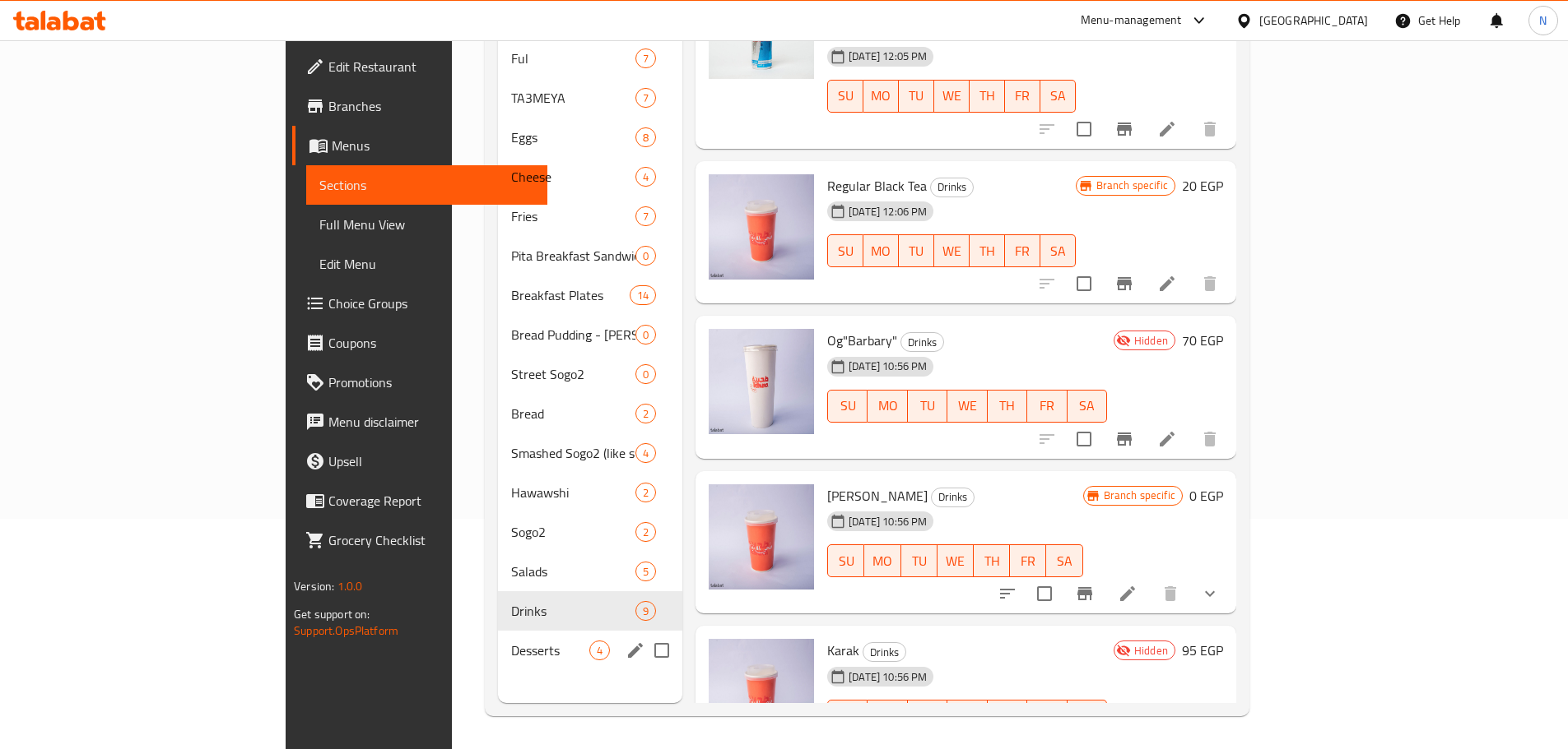
click at [515, 640] on span "Desserts" at bounding box center [550, 650] width 78 height 19
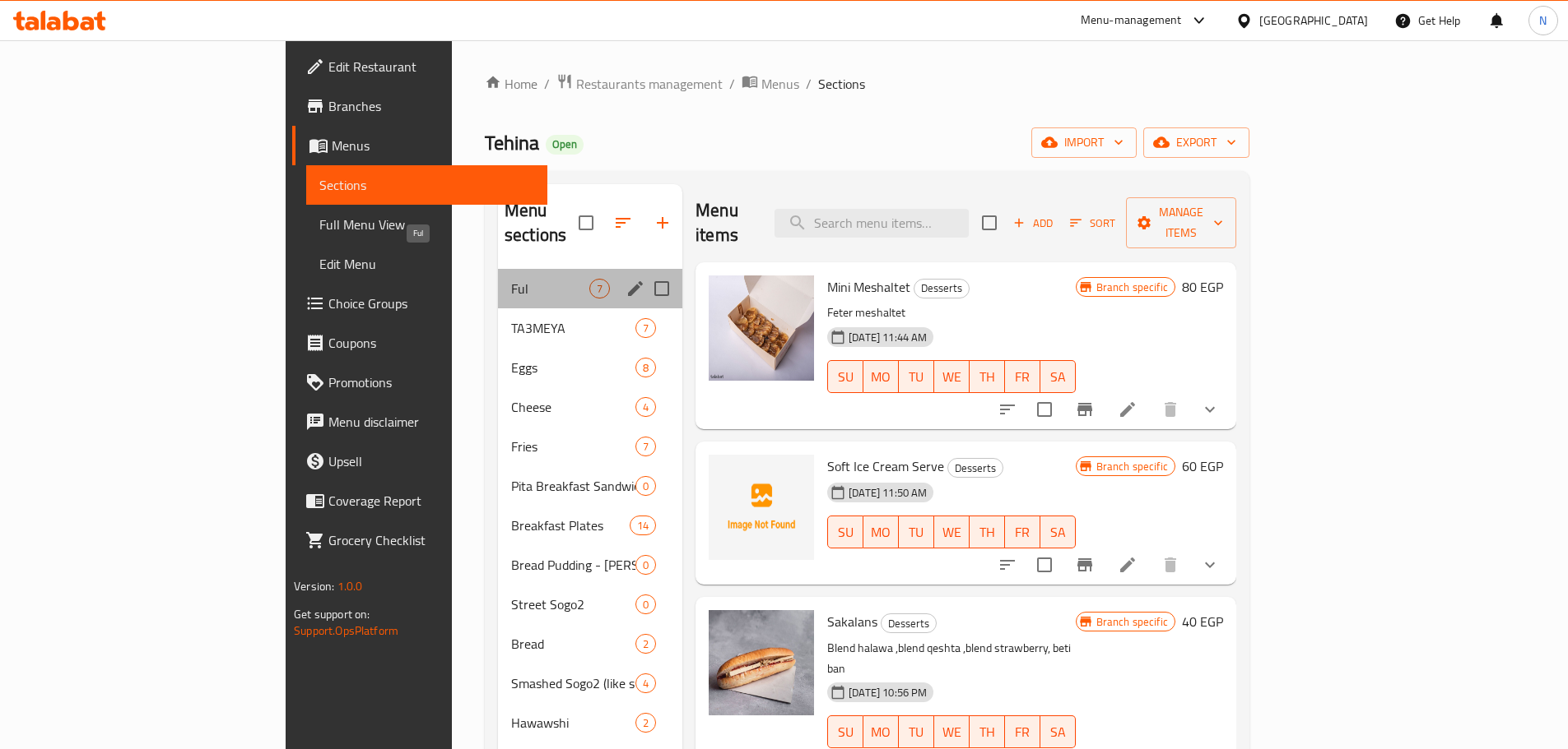
click at [511, 279] on span "Ful" at bounding box center [550, 288] width 78 height 19
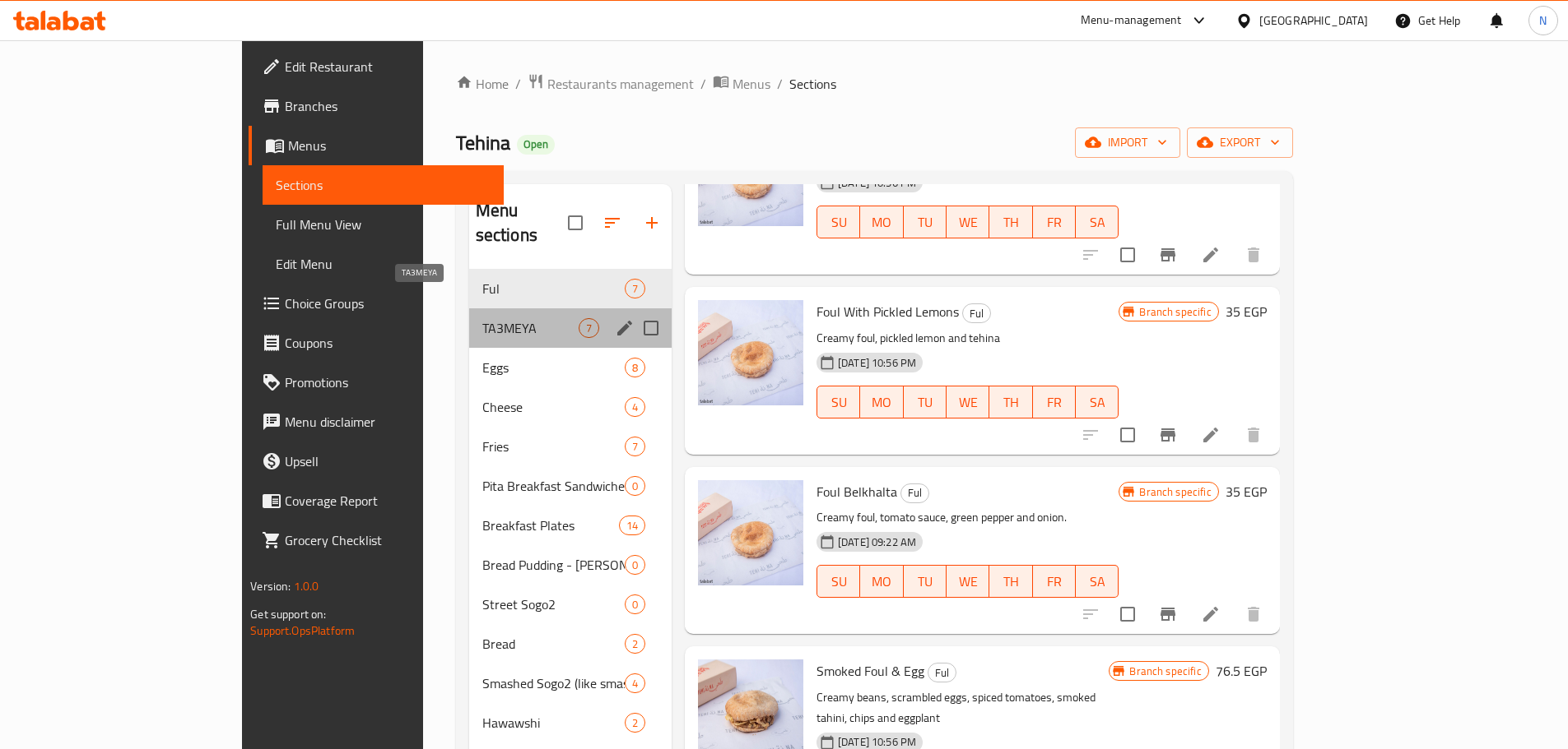
click at [482, 318] on span "TA3MEYA" at bounding box center [530, 328] width 97 height 19
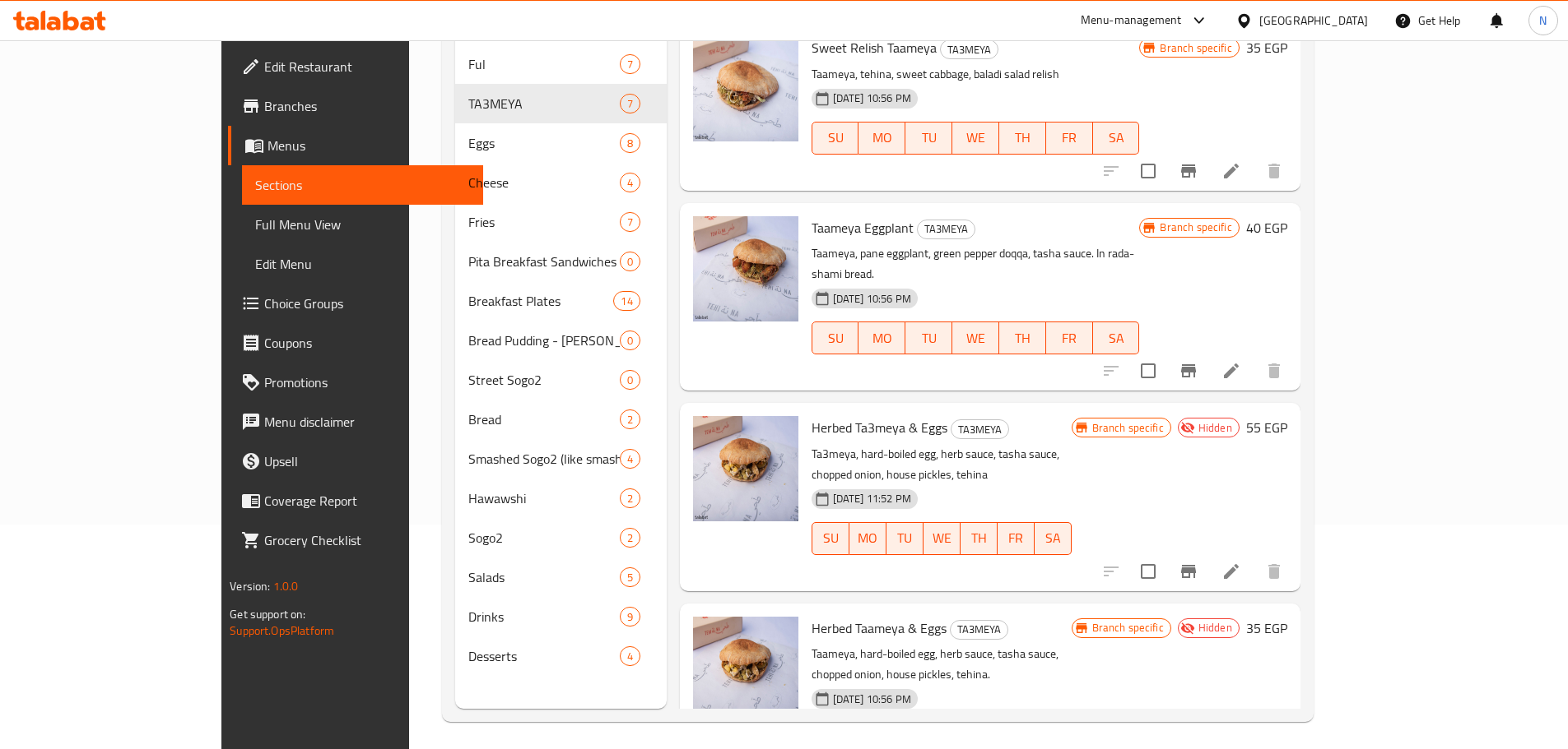
scroll to position [230, 0]
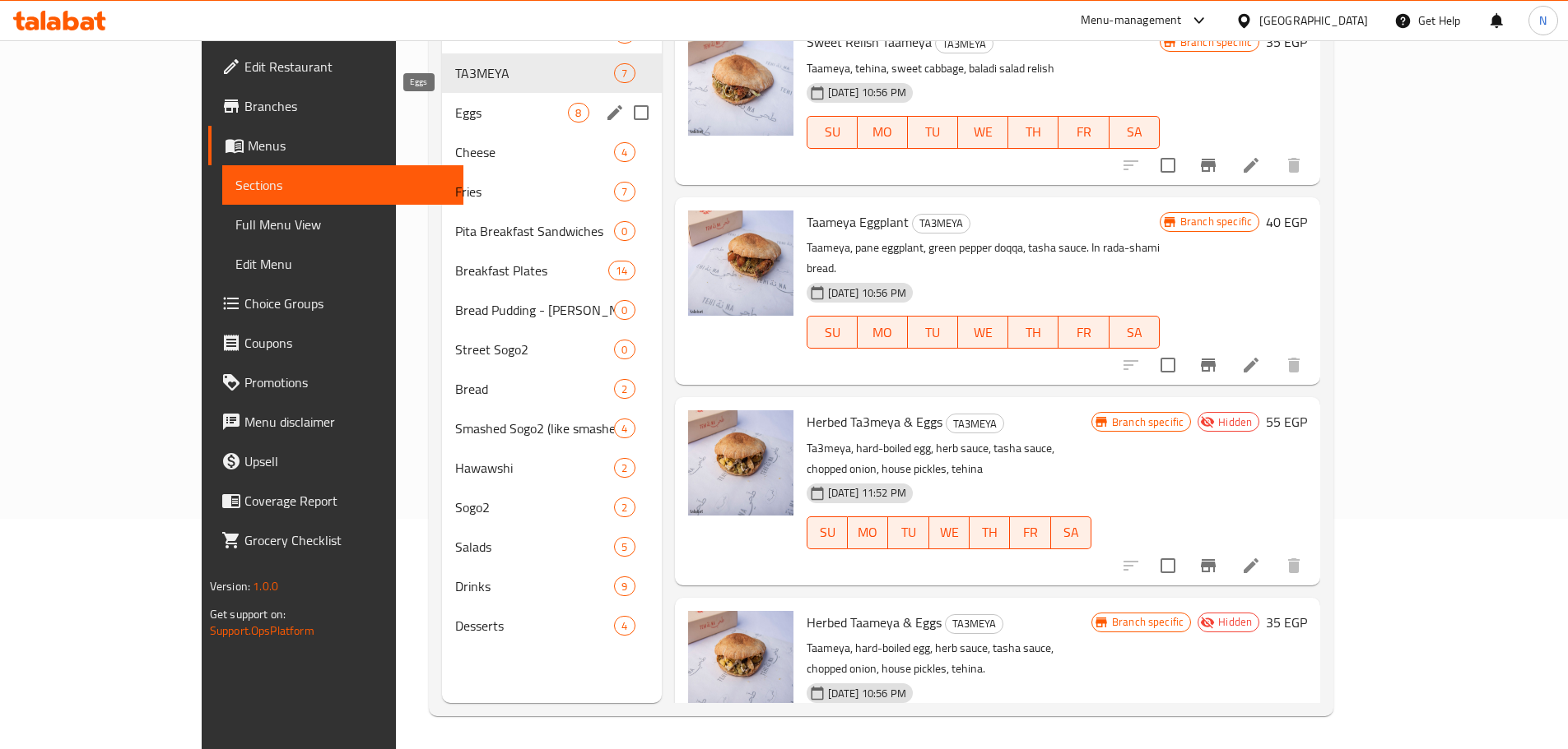
click at [471, 116] on span "Eggs" at bounding box center [511, 112] width 113 height 19
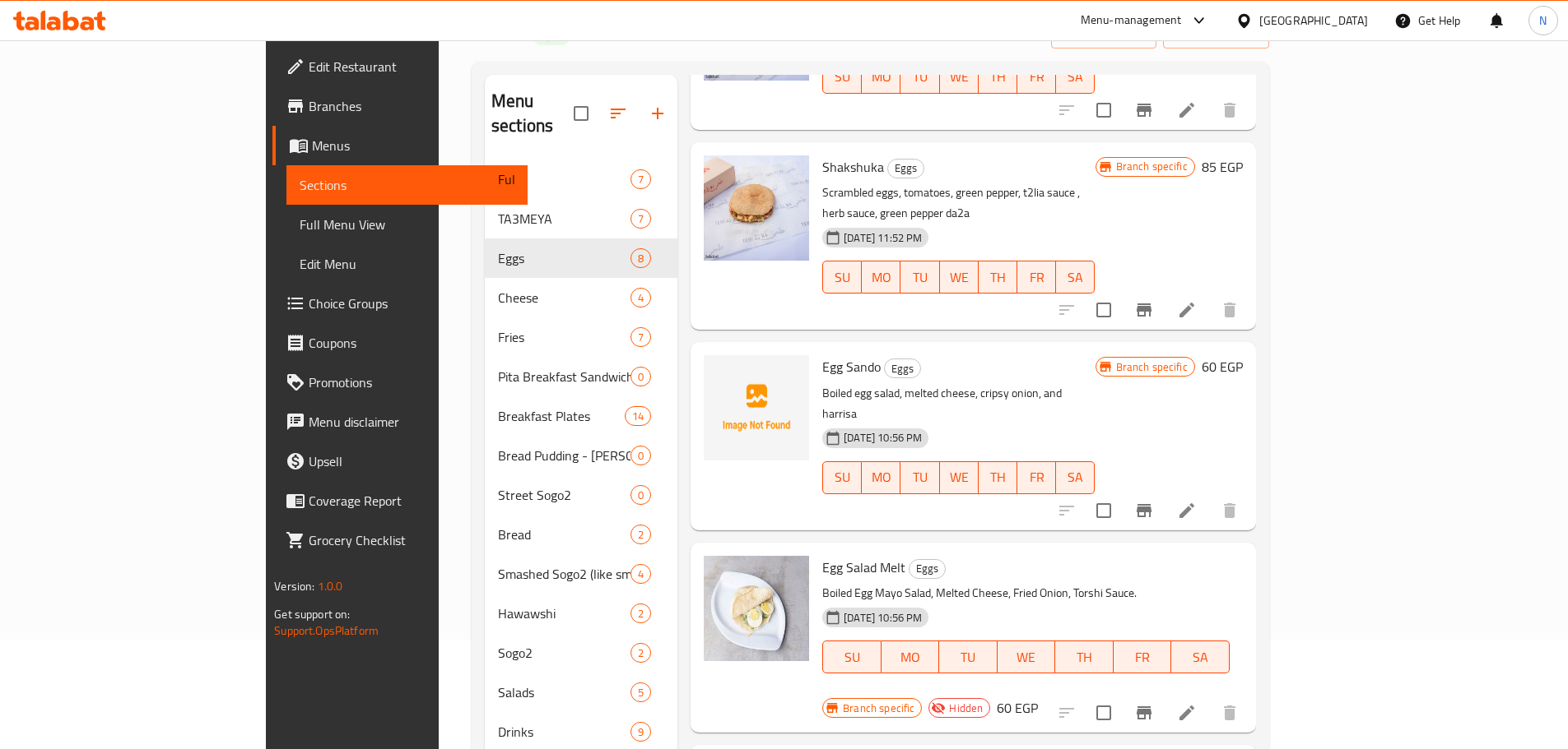
scroll to position [230, 0]
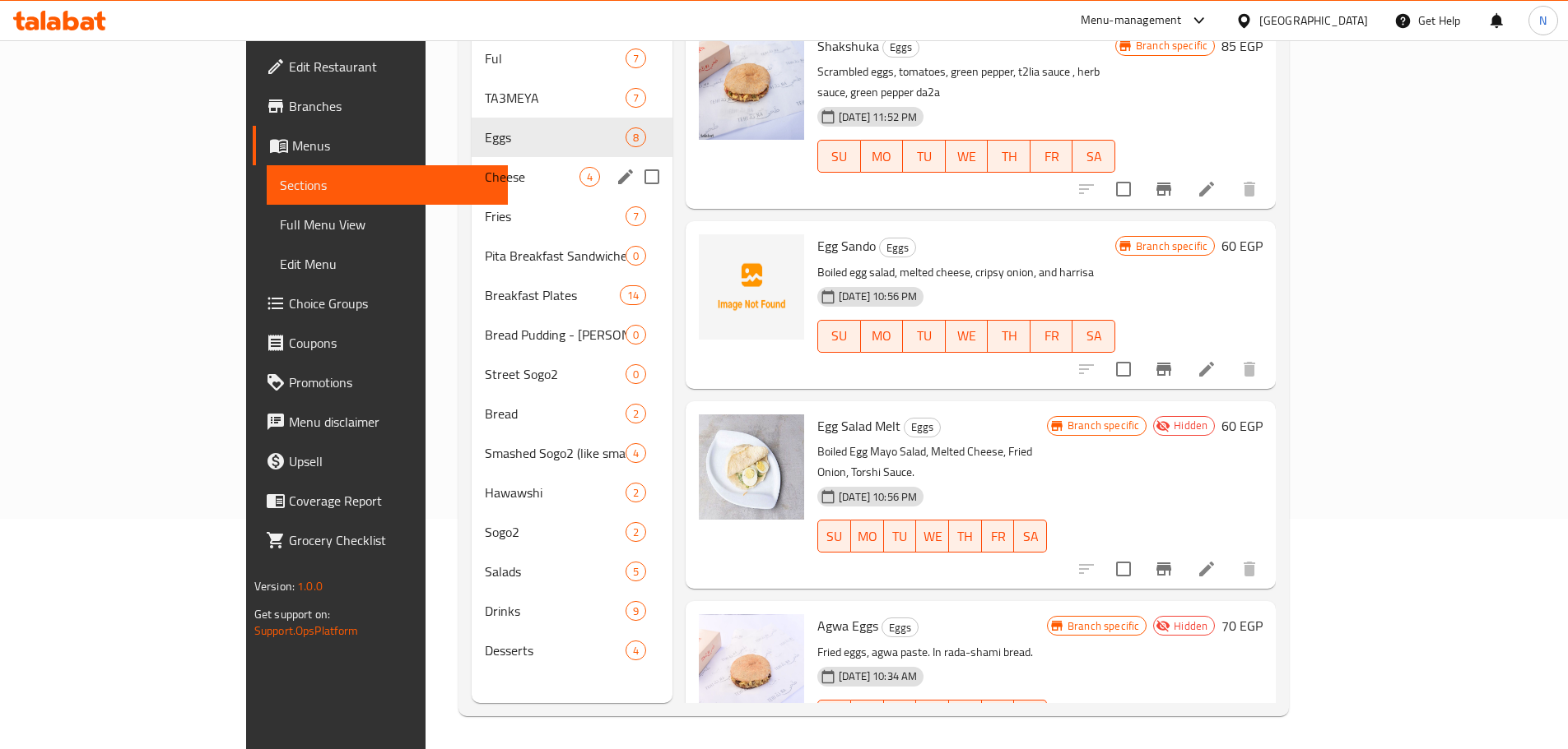
click at [485, 167] on span "Cheese" at bounding box center [532, 176] width 95 height 19
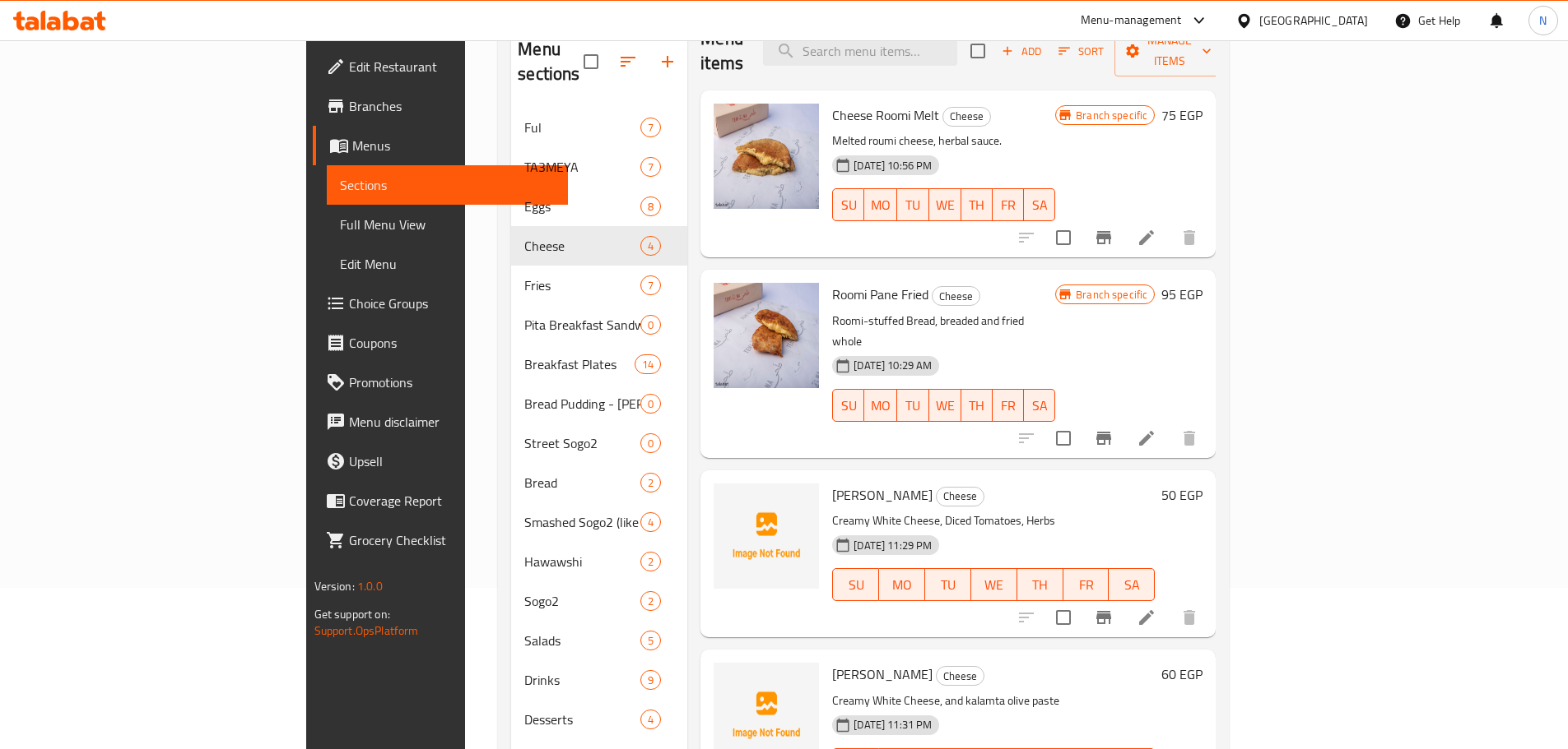
scroll to position [230, 0]
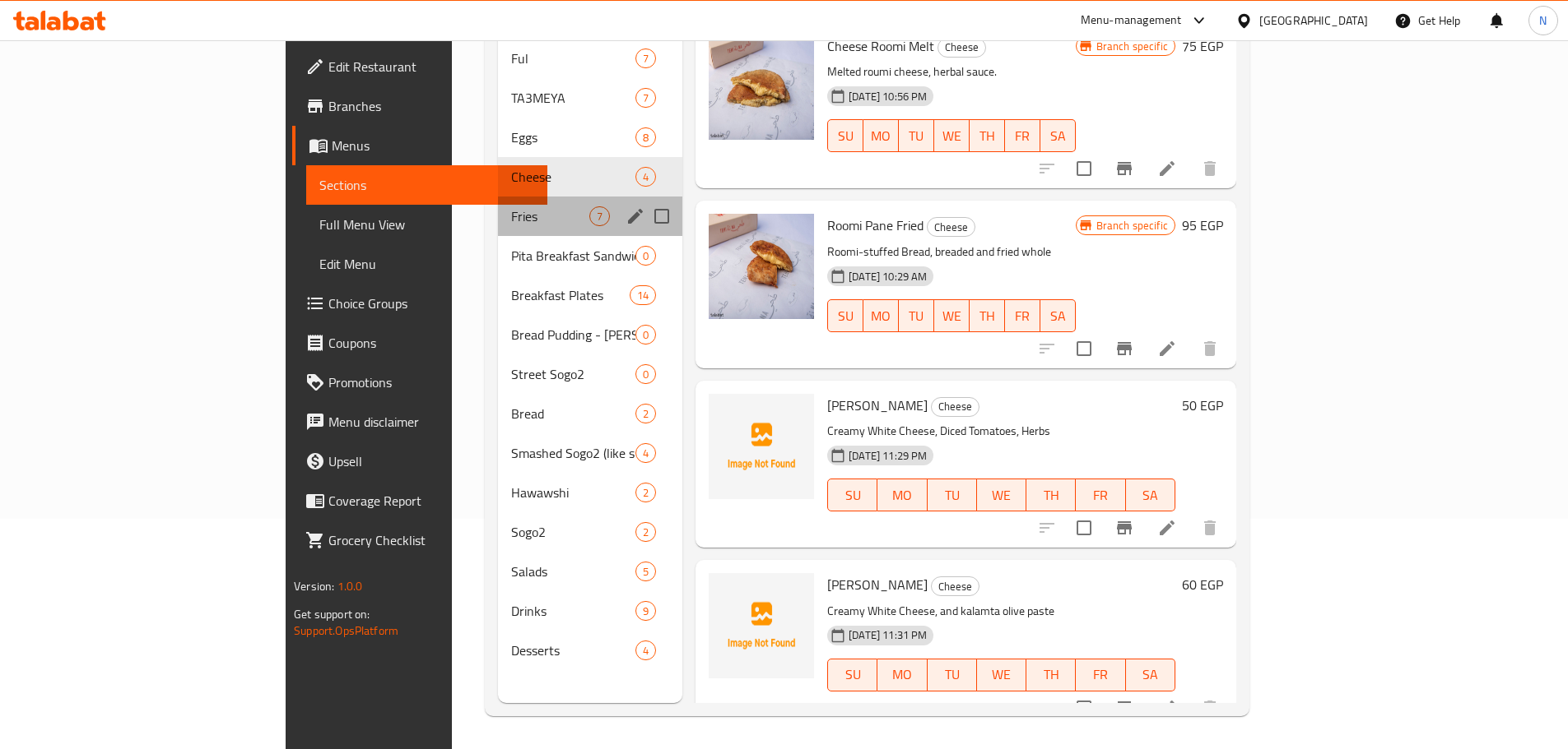
click at [498, 202] on div "Fries 7" at bounding box center [590, 216] width 184 height 40
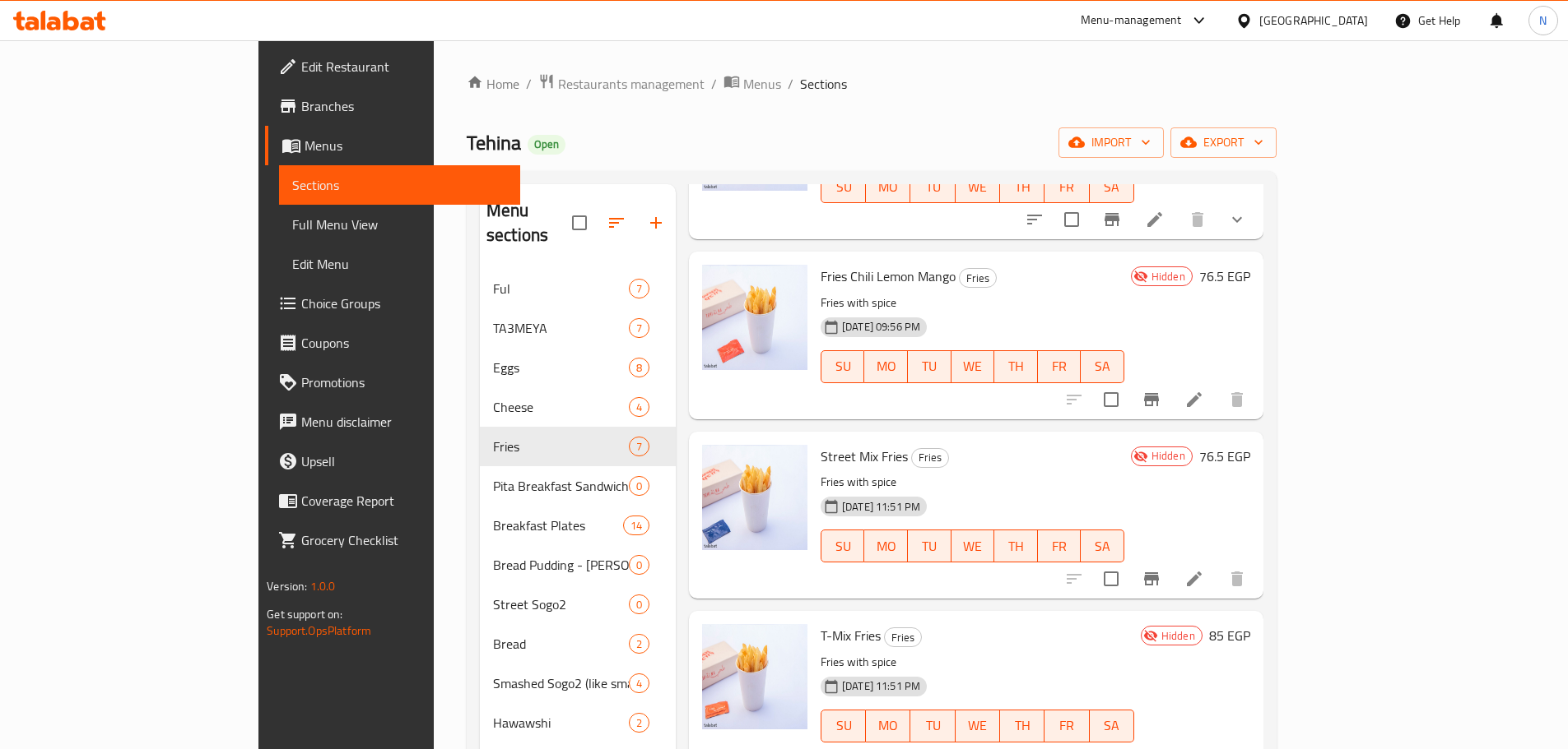
scroll to position [230, 0]
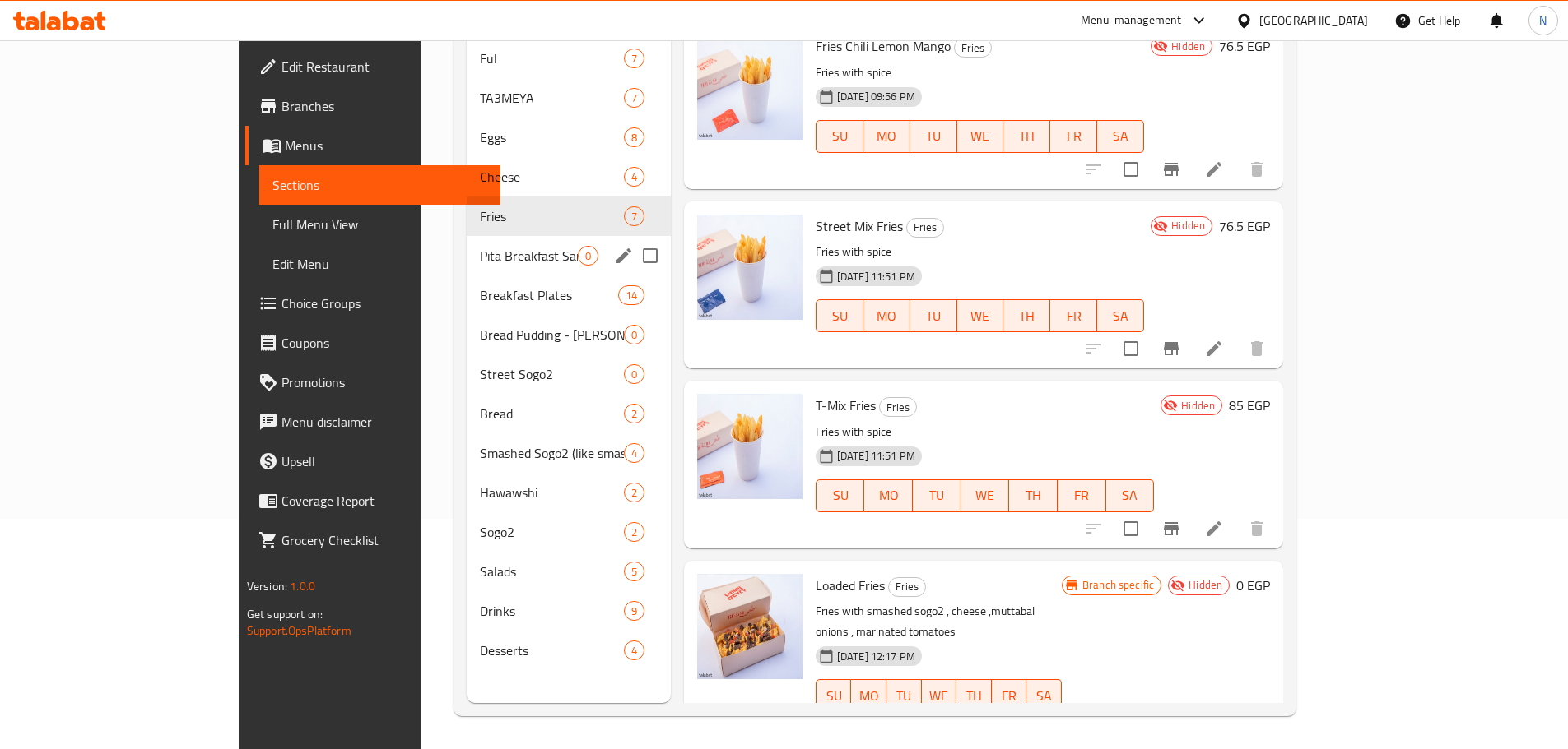
click at [480, 246] on span "Pita Breakfast Sandwiches" at bounding box center [528, 255] width 98 height 19
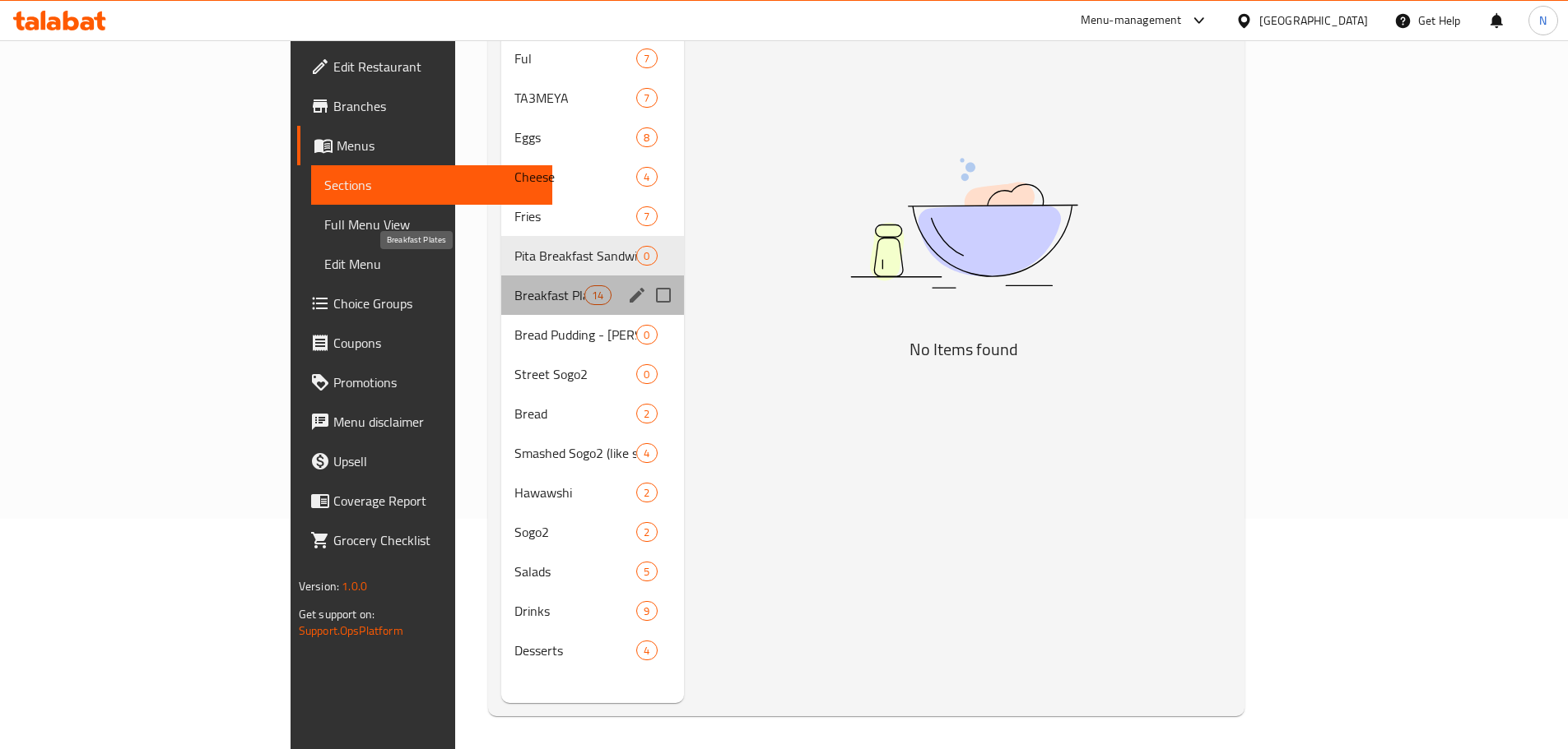
click at [515, 285] on span "Breakfast Plates" at bounding box center [550, 294] width 70 height 19
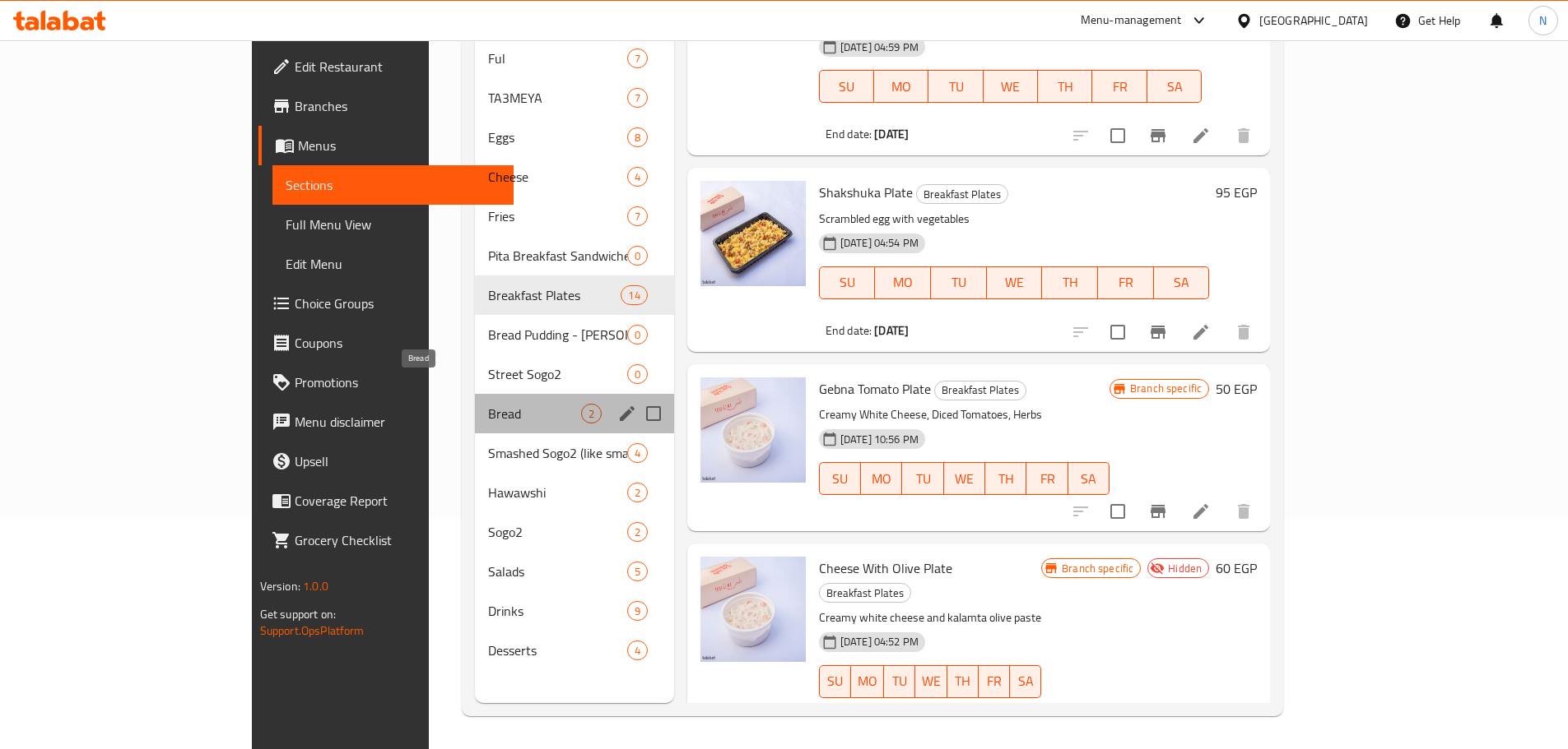
click at [488, 404] on span "Bread" at bounding box center [534, 413] width 92 height 19
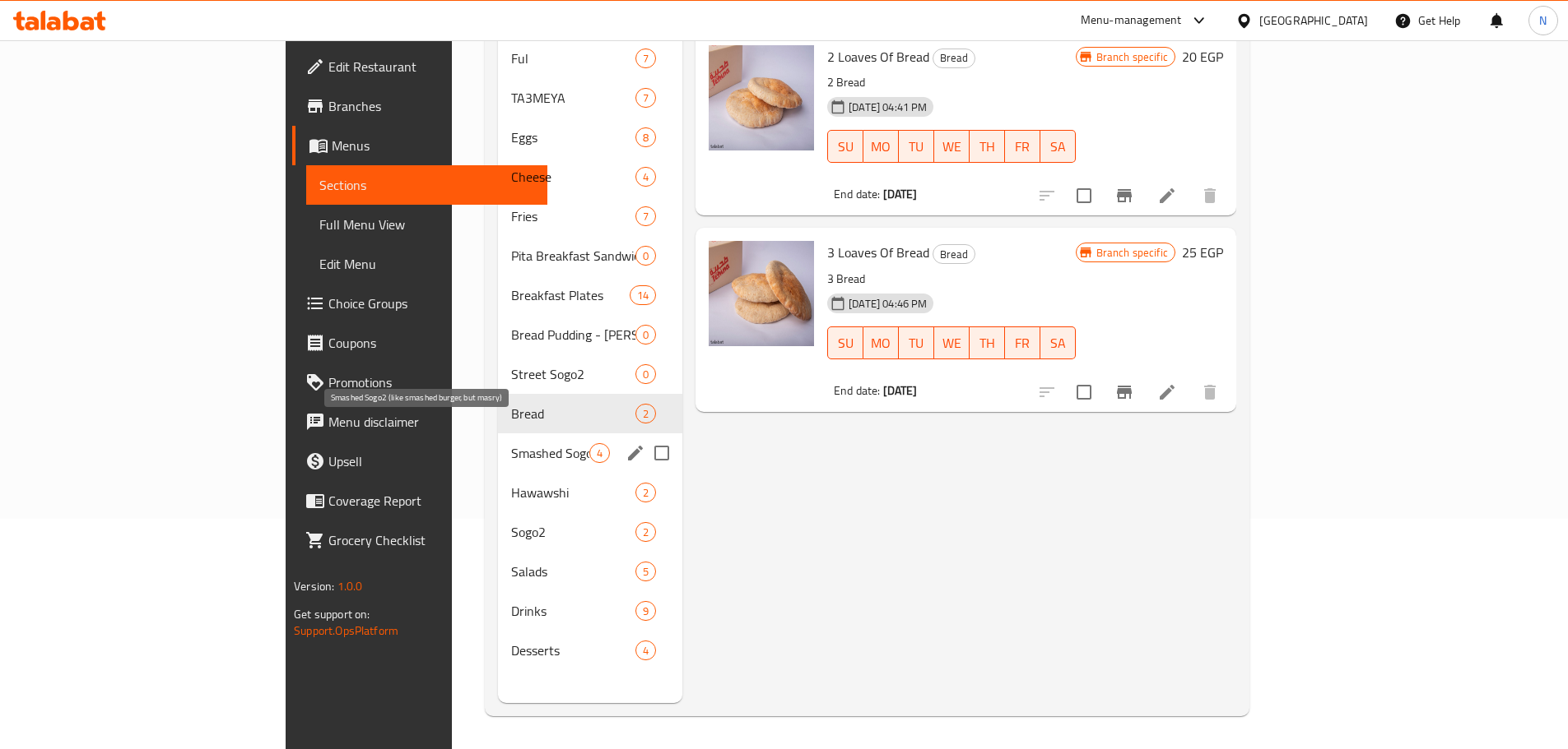
click at [511, 444] on span "Smashed Sogo2 (like smashed burger, but masry)" at bounding box center [550, 453] width 78 height 19
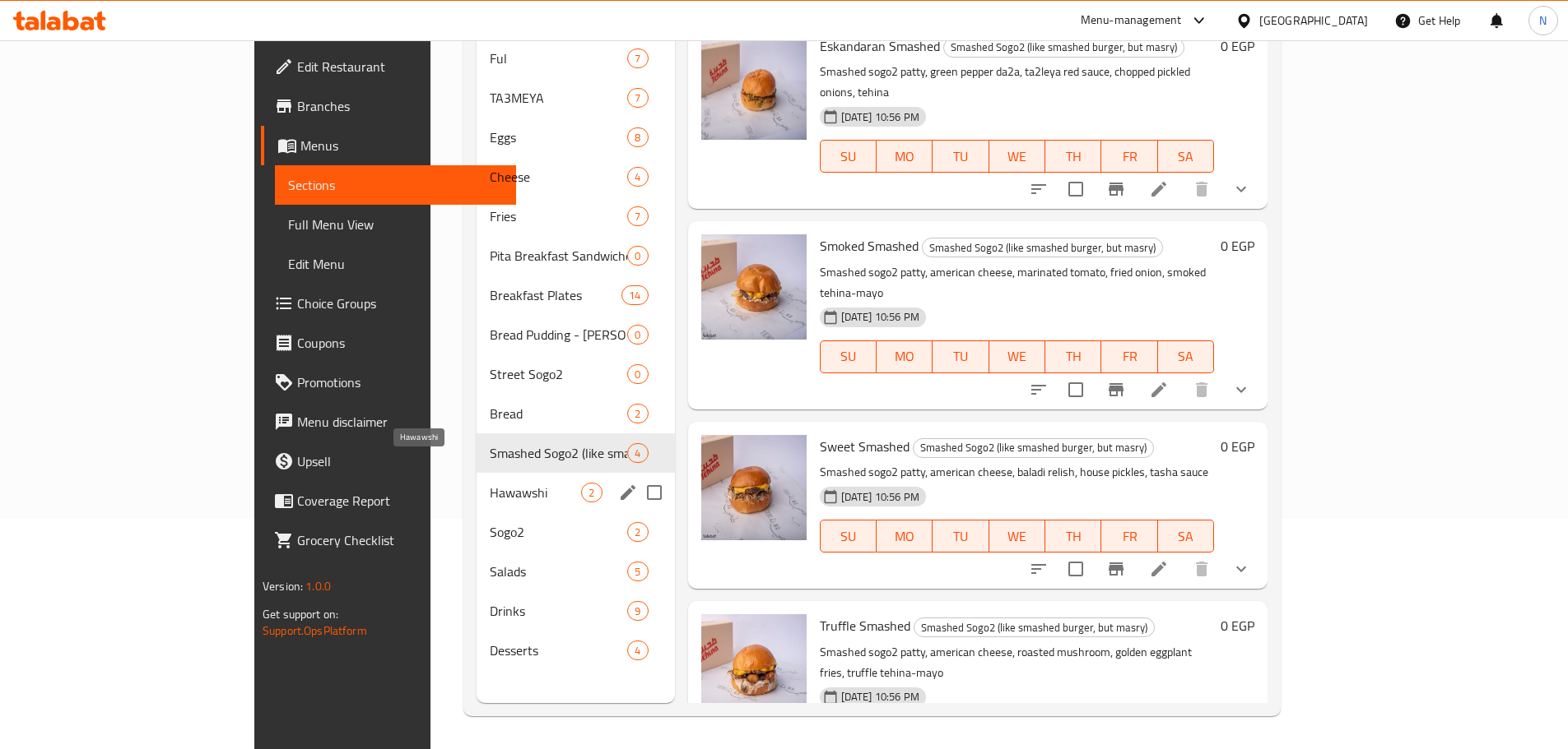
click at [490, 483] on span "Hawawshi" at bounding box center [535, 492] width 91 height 19
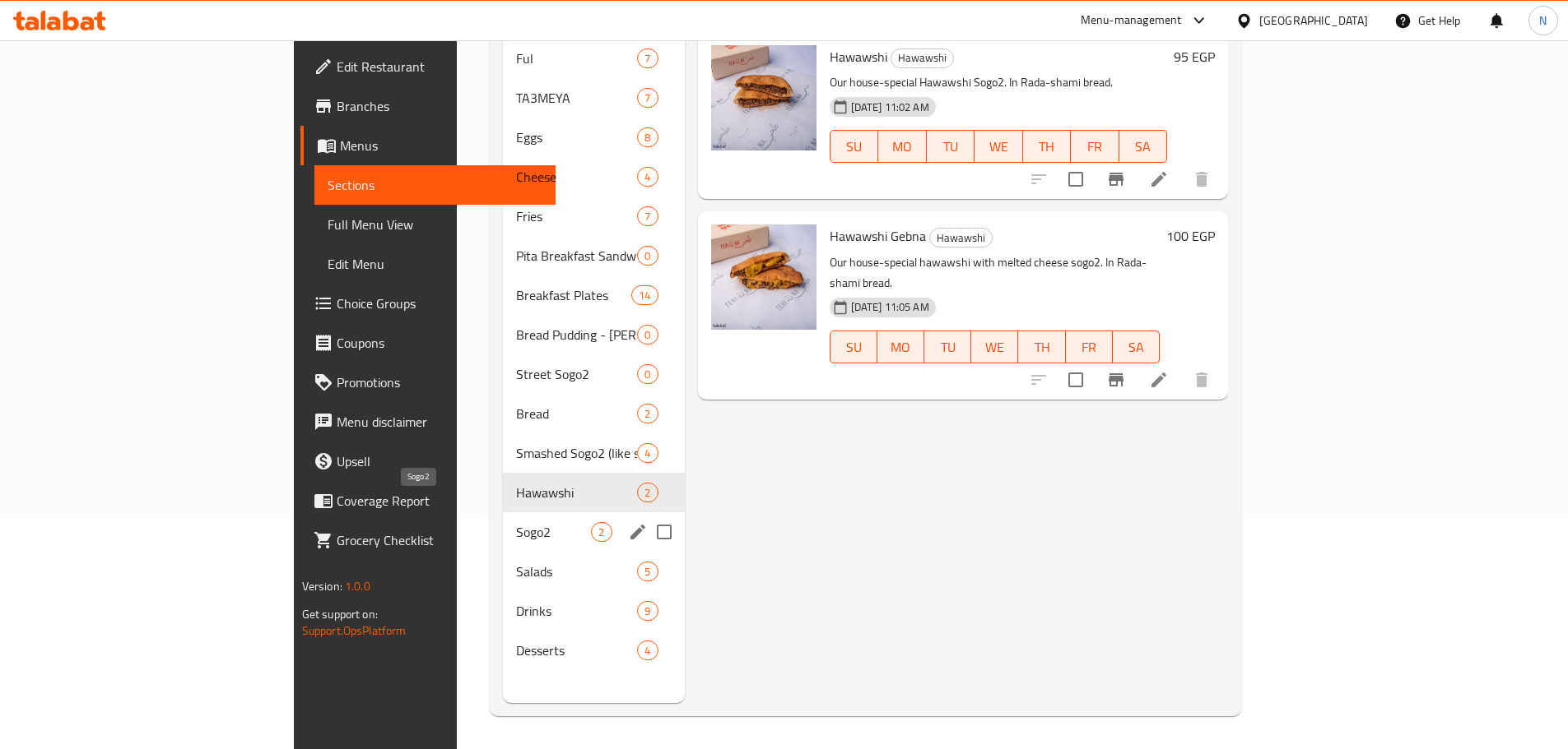
click at [517, 523] on span "Sogo2" at bounding box center [553, 532] width 75 height 19
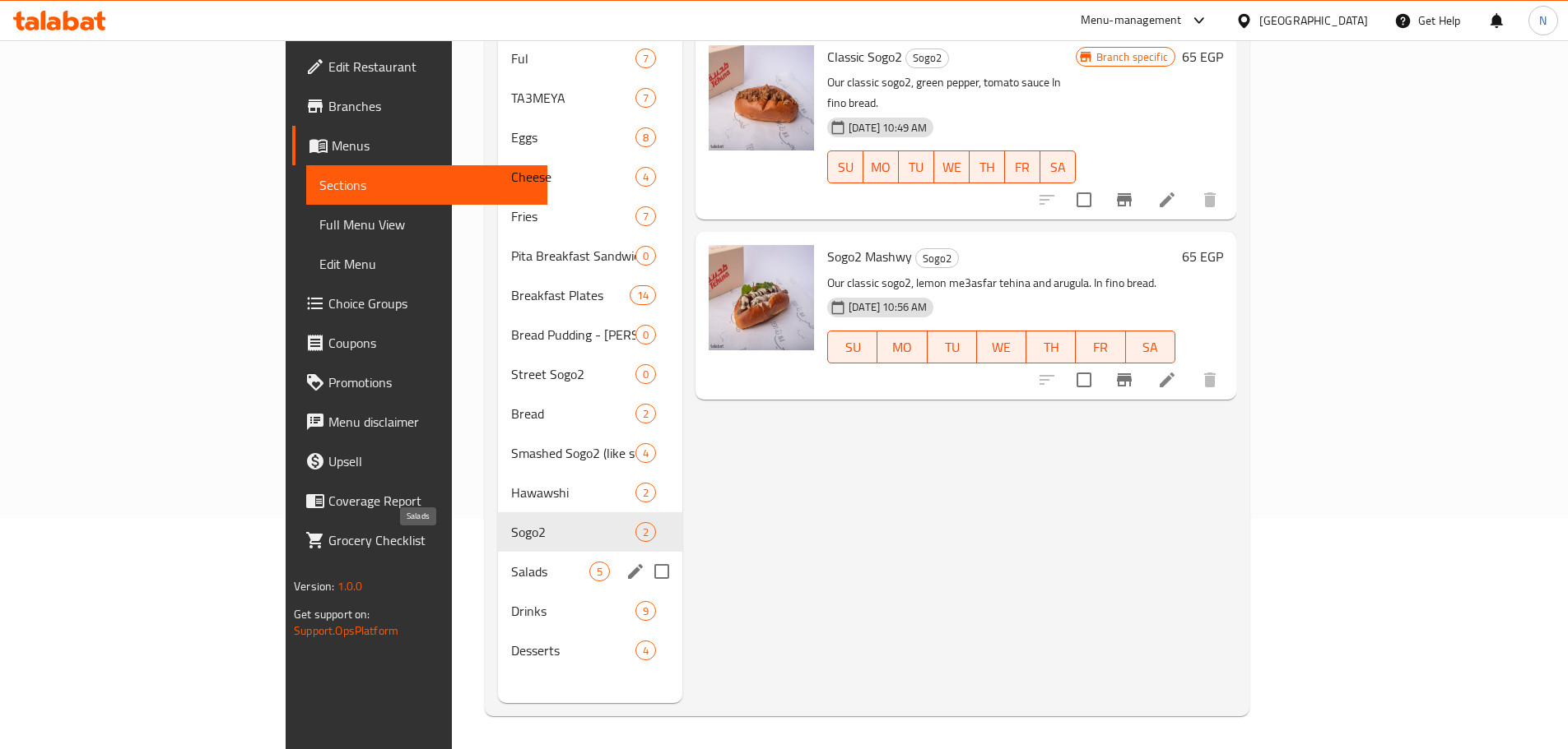
click at [511, 562] on span "Salads" at bounding box center [550, 571] width 78 height 19
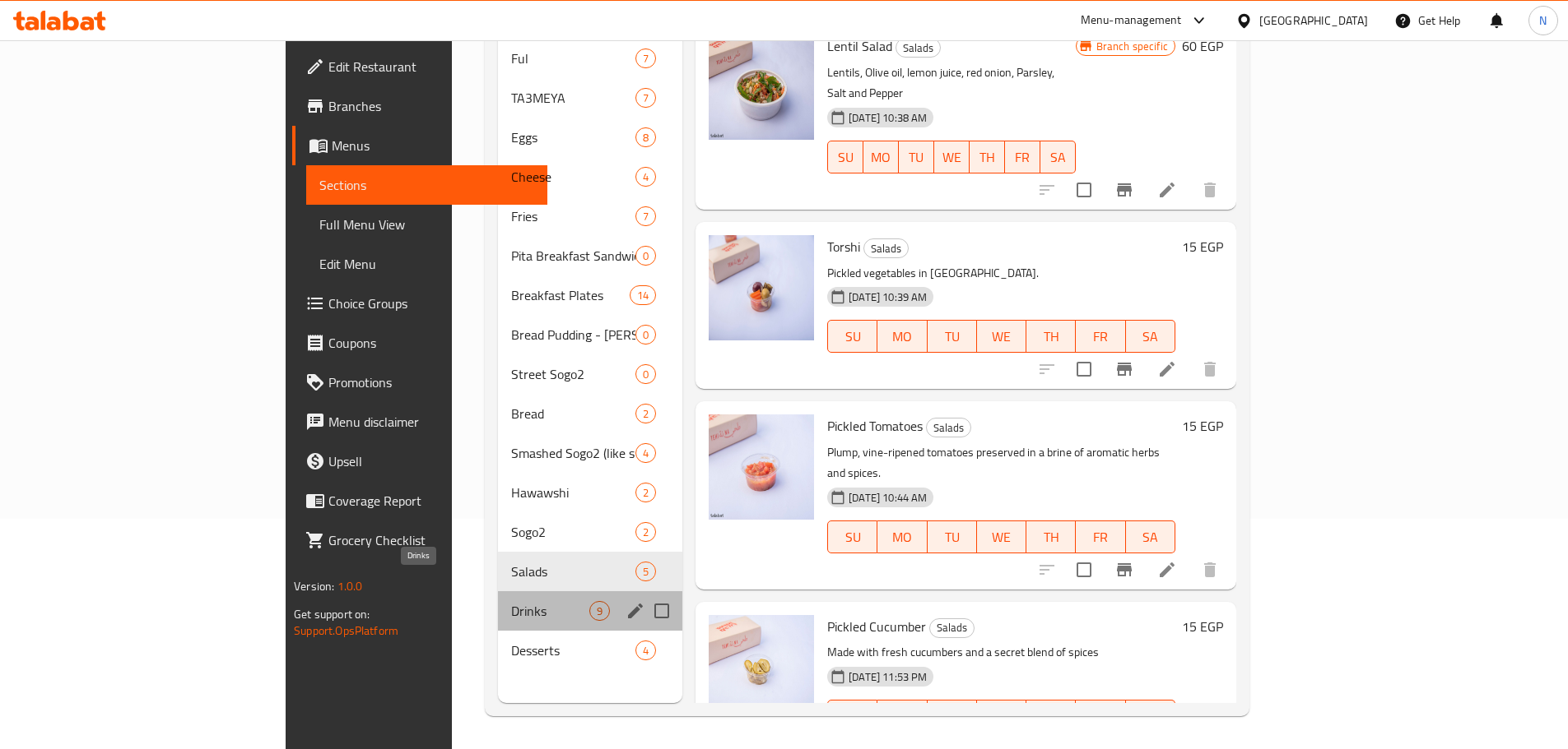
click at [511, 602] on span "Drinks" at bounding box center [550, 611] width 78 height 19
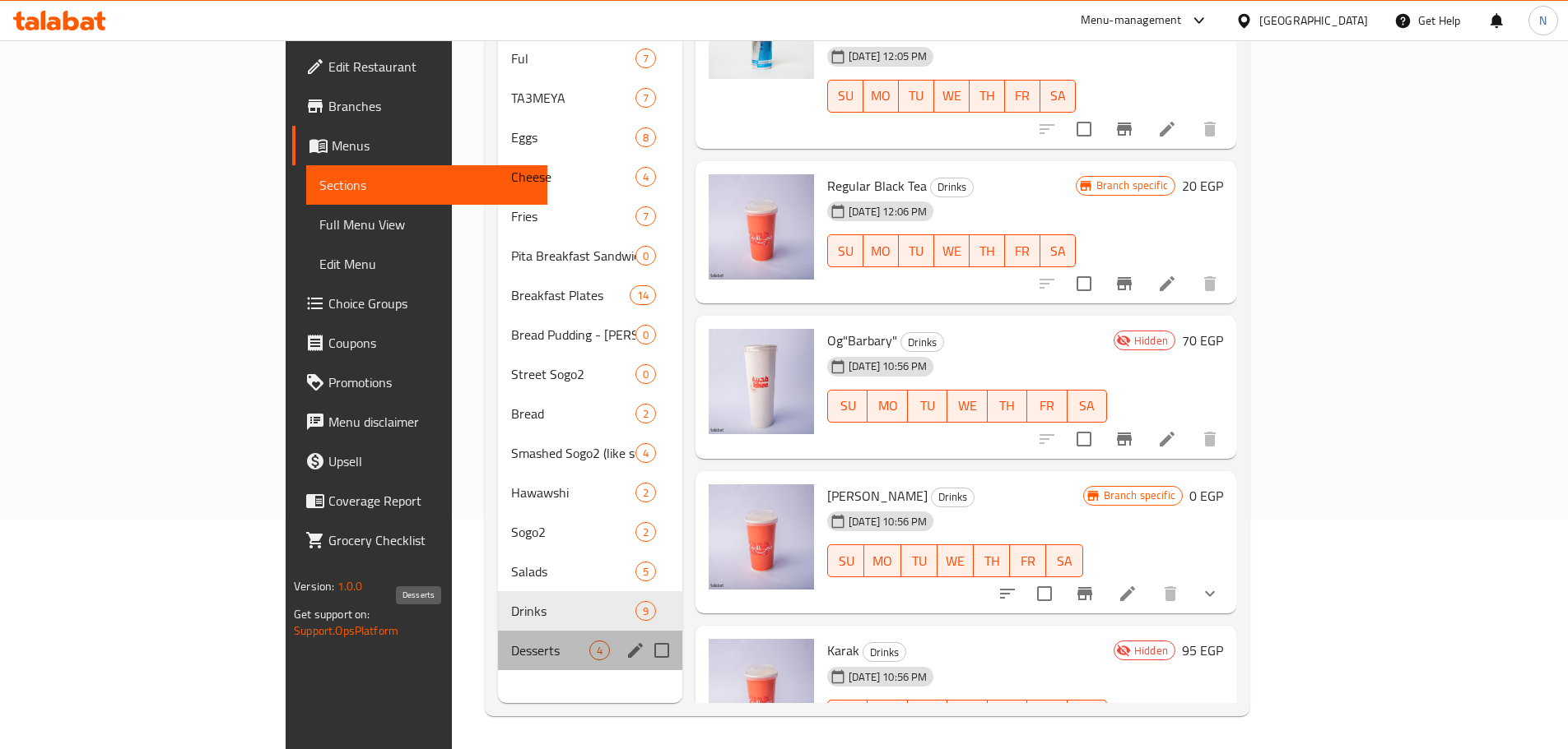
click at [511, 640] on span "Desserts" at bounding box center [550, 650] width 78 height 19
